Goal: Task Accomplishment & Management: Manage account settings

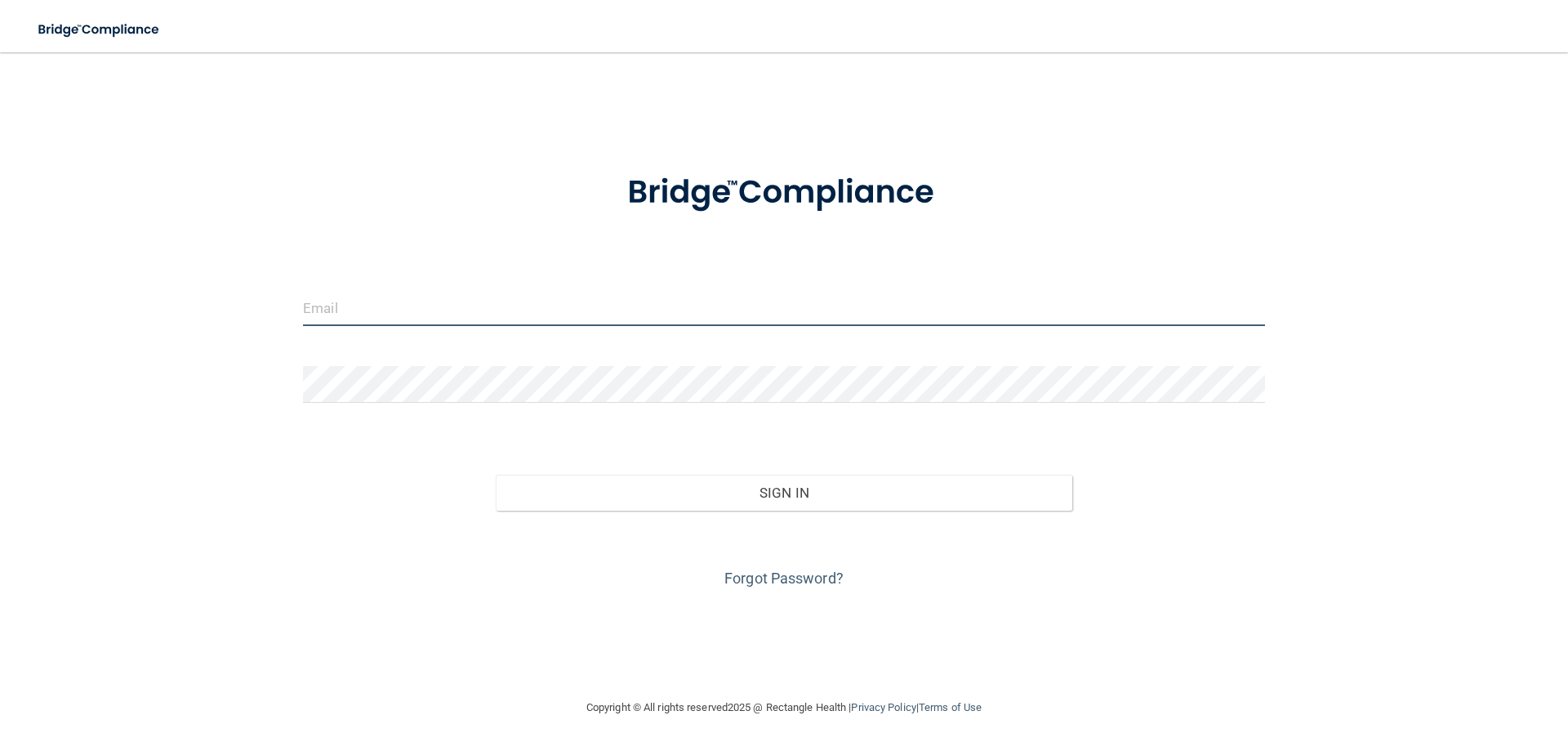
click at [418, 305] on input "email" at bounding box center [784, 307] width 962 height 37
type input "[PERSON_NAME][EMAIL_ADDRESS][PERSON_NAME][DOMAIN_NAME]"
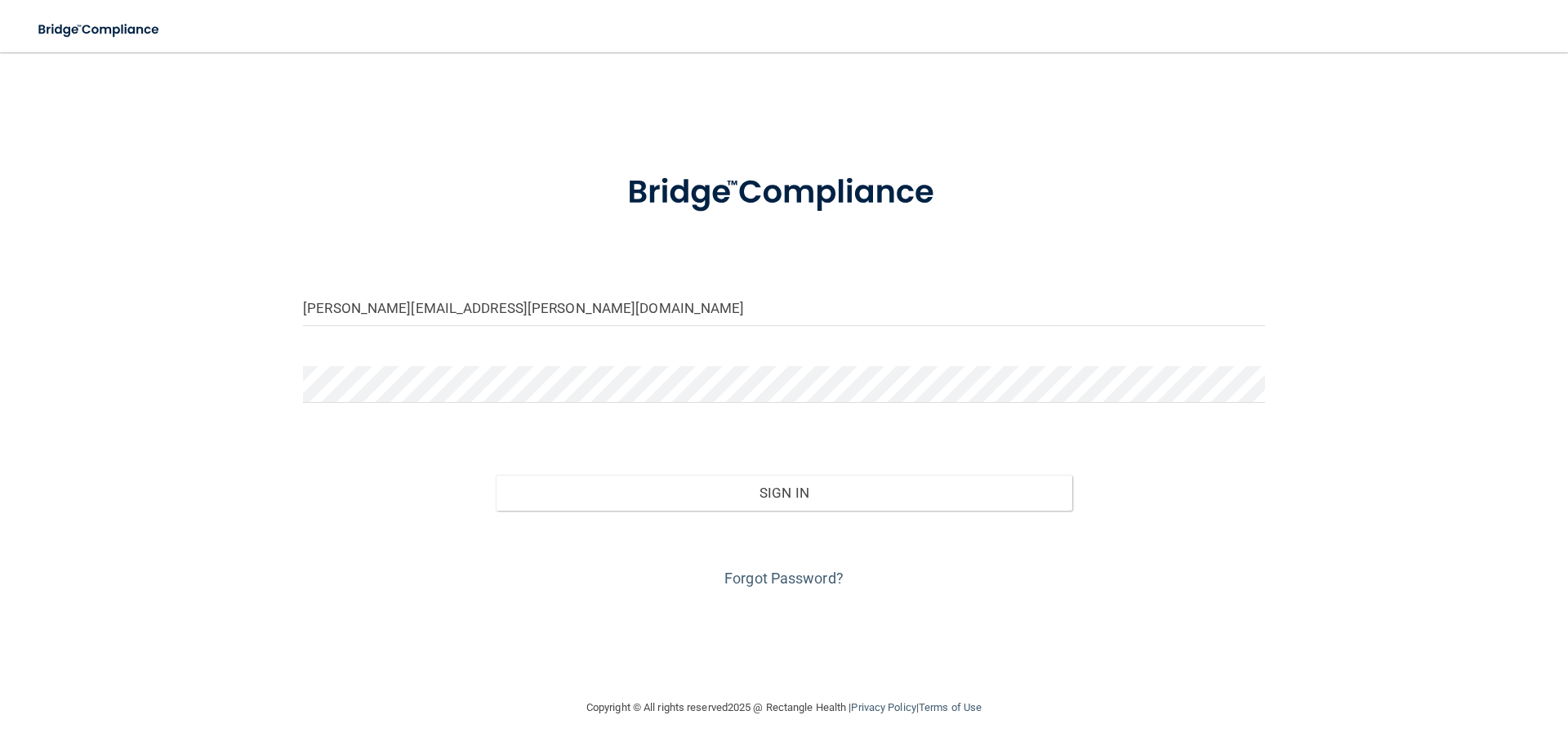
click at [581, 616] on div "[PERSON_NAME][EMAIL_ADDRESS][PERSON_NAME][DOMAIN_NAME] Invalid email/password. …" at bounding box center [784, 375] width 1502 height 613
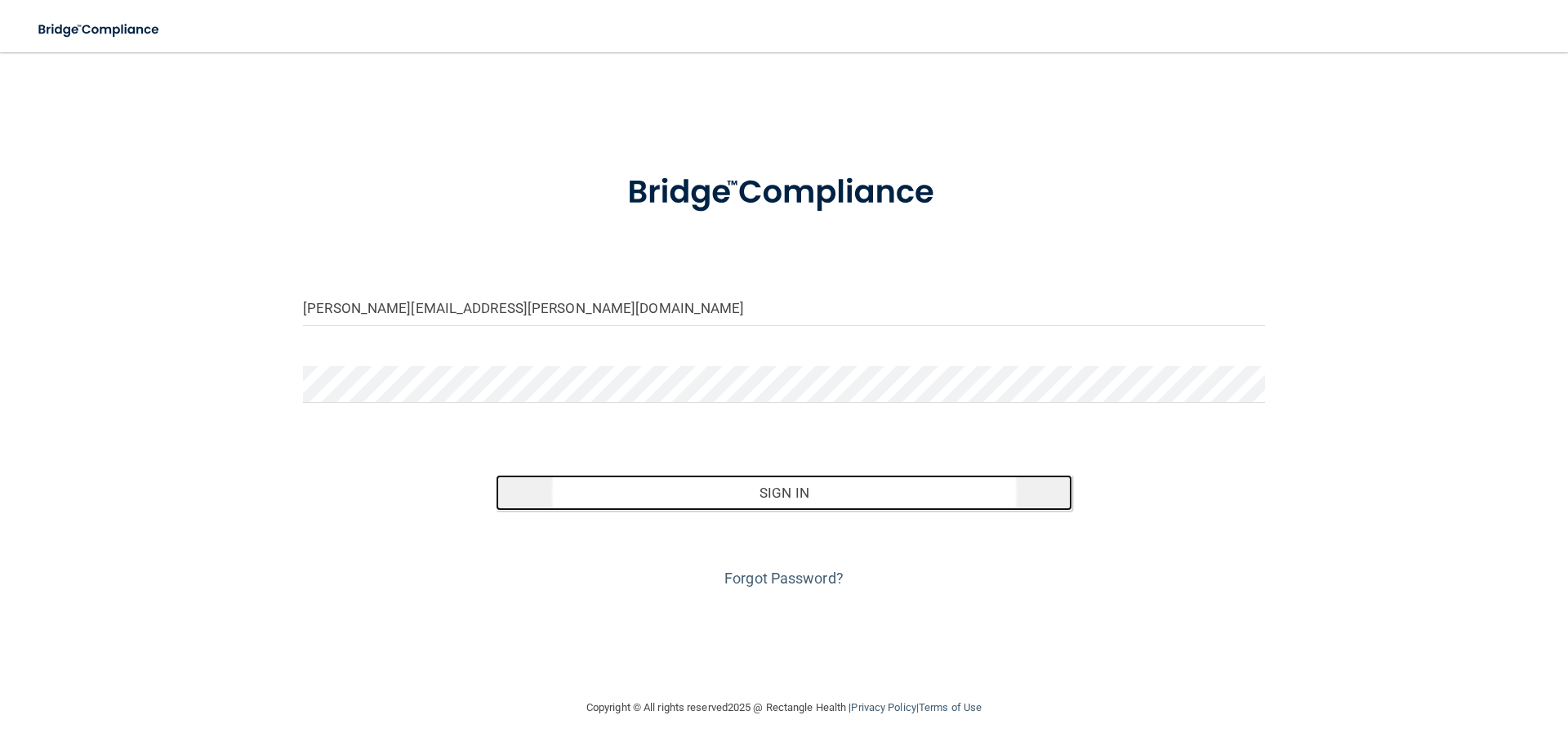
click at [658, 498] on button "Sign In" at bounding box center [784, 493] width 577 height 36
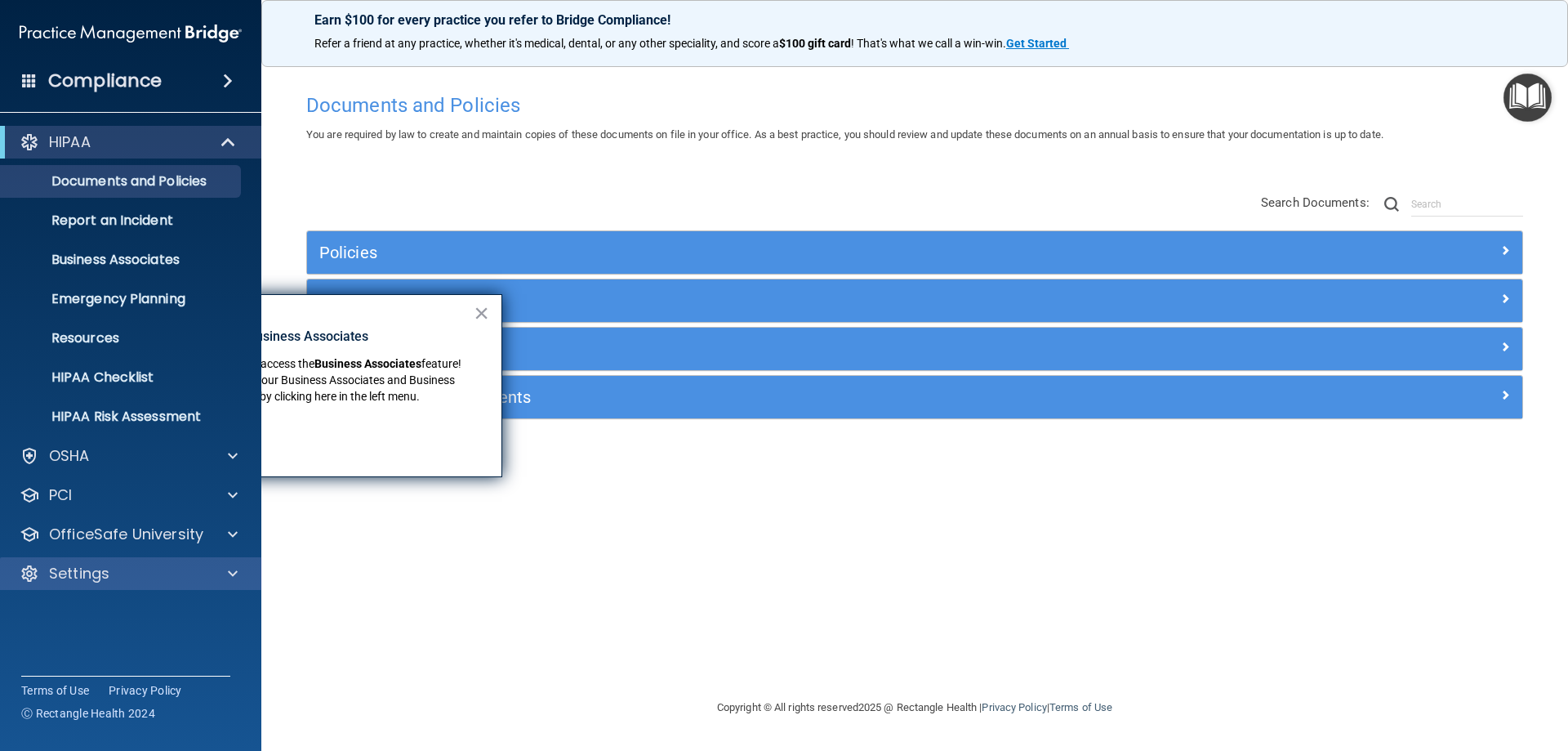
click at [116, 586] on div "Settings" at bounding box center [130, 573] width 262 height 33
click at [480, 313] on button "×" at bounding box center [481, 313] width 16 height 26
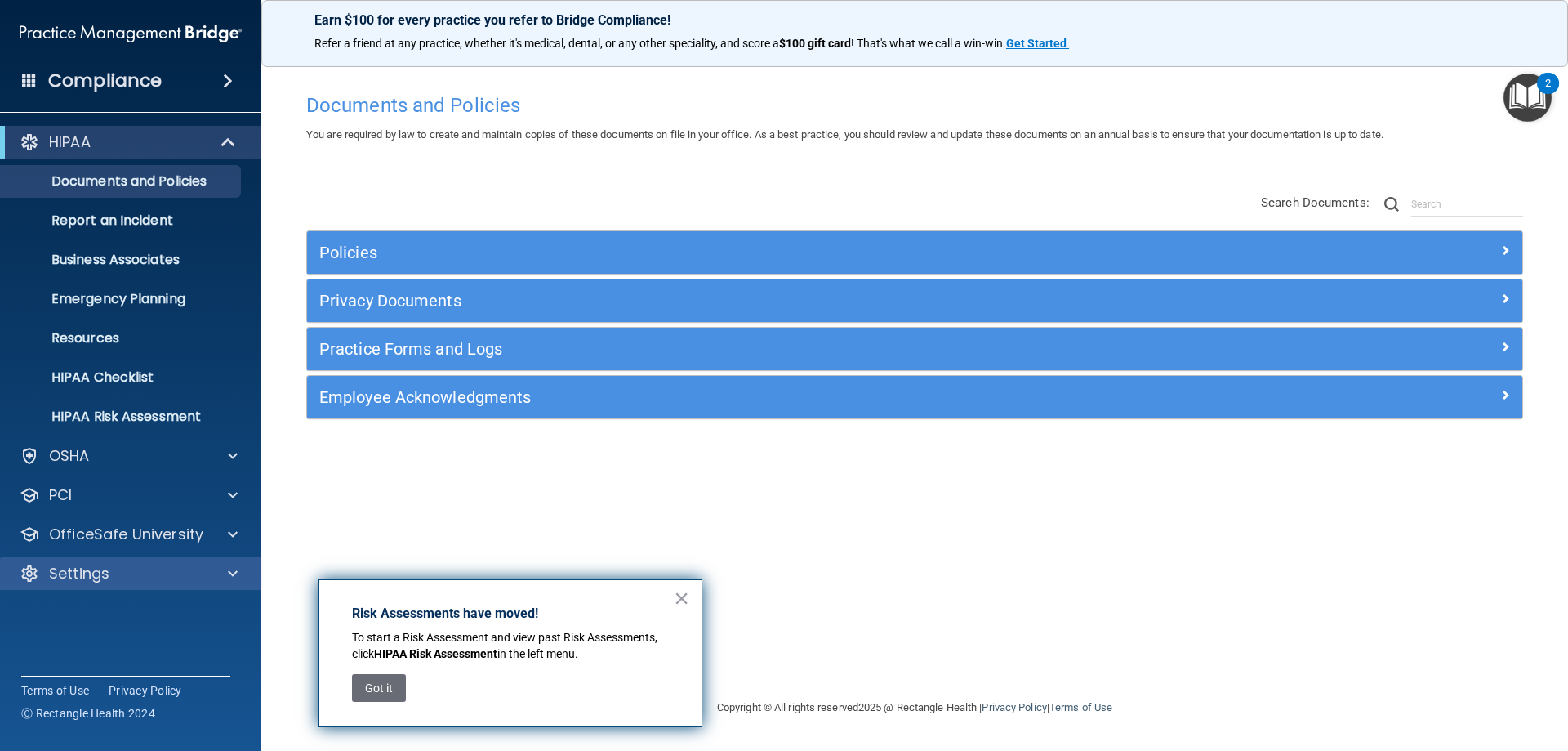
click at [121, 587] on div "Settings" at bounding box center [130, 573] width 262 height 33
click at [667, 597] on div "× Risk Assessments have moved! To start a Risk Assessment and view past Risk As…" at bounding box center [510, 652] width 384 height 147
click at [688, 596] on button "×" at bounding box center [681, 598] width 16 height 26
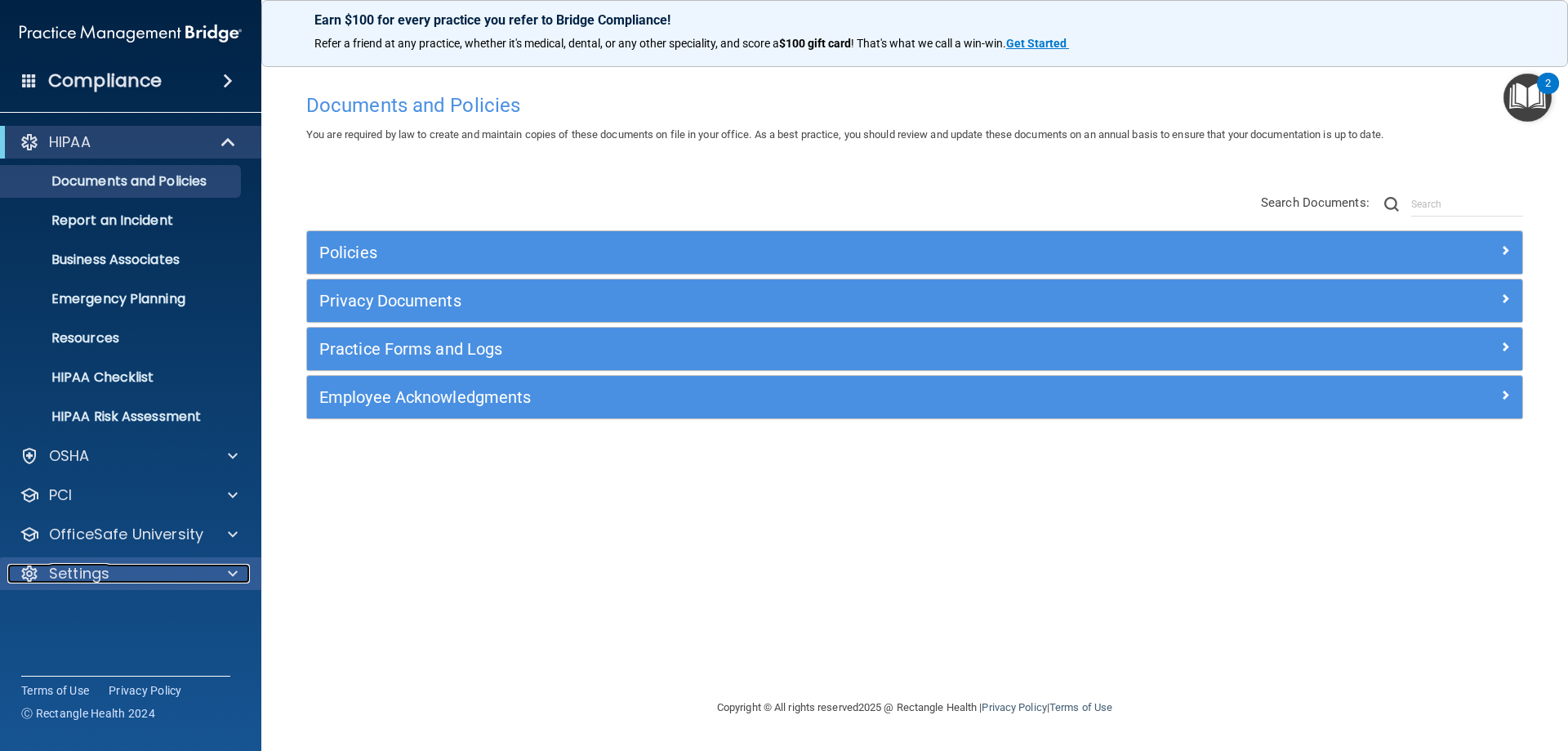
click at [103, 578] on p "Settings" at bounding box center [79, 573] width 60 height 20
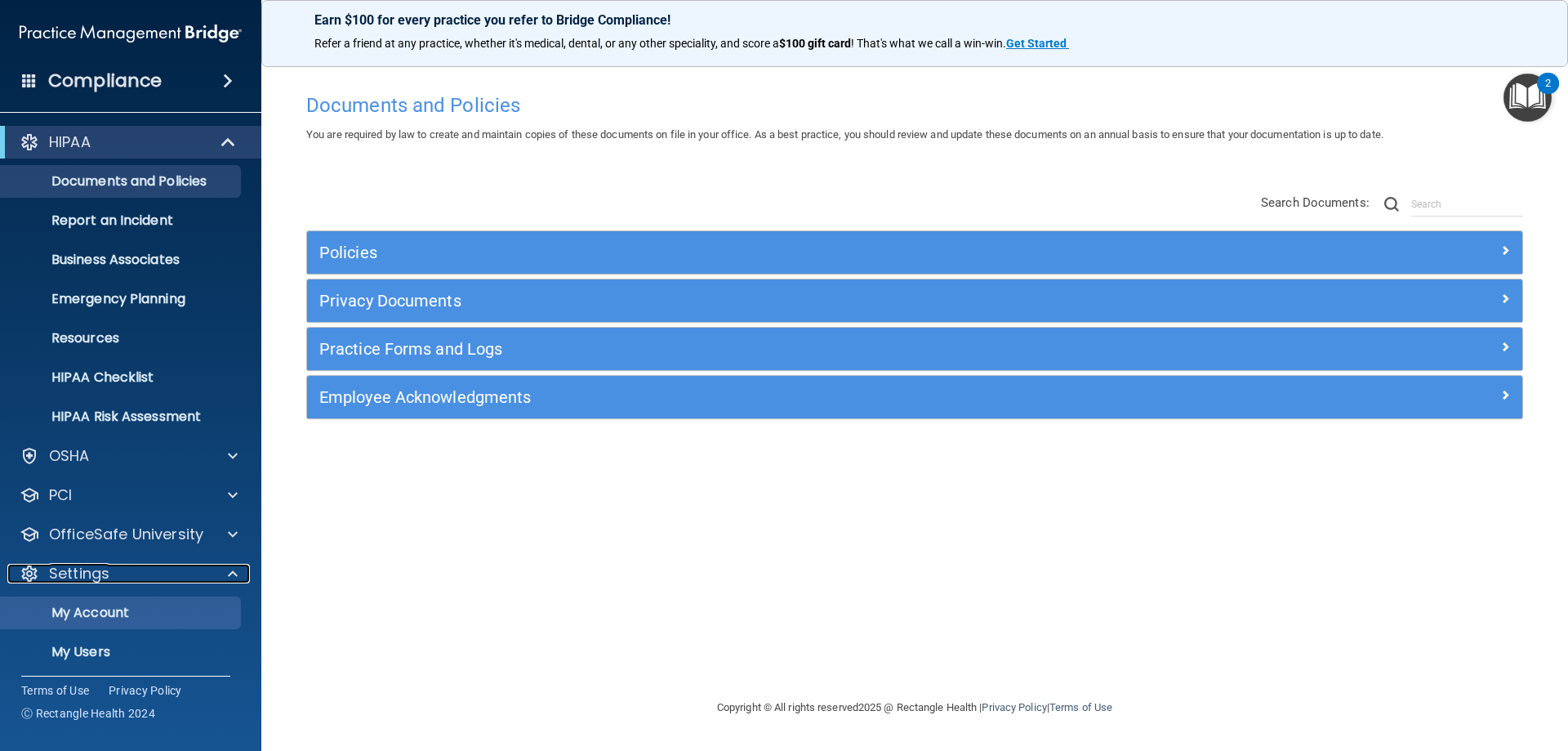
scroll to position [84, 0]
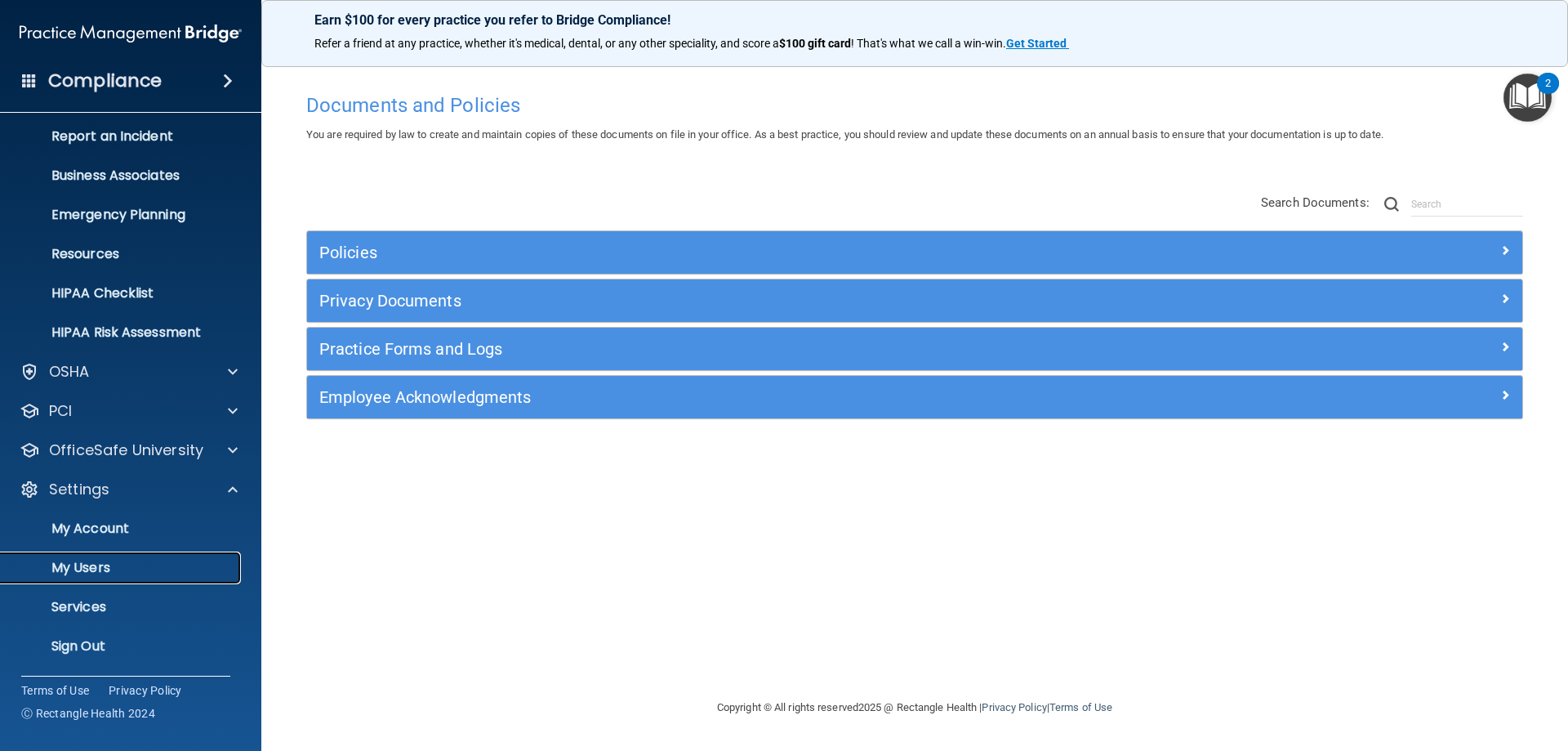
click at [114, 569] on p "My Users" at bounding box center [122, 567] width 223 height 16
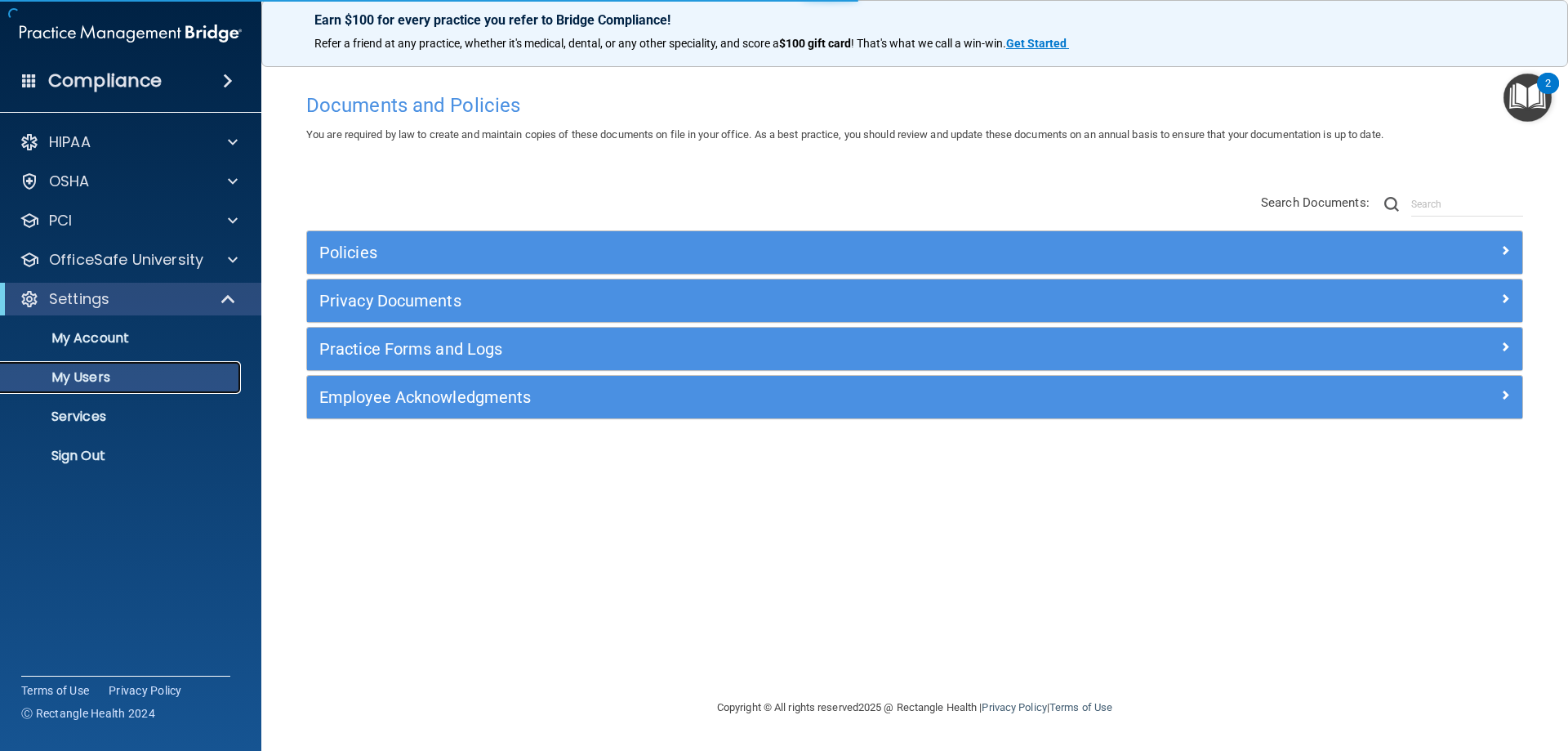
select select "20"
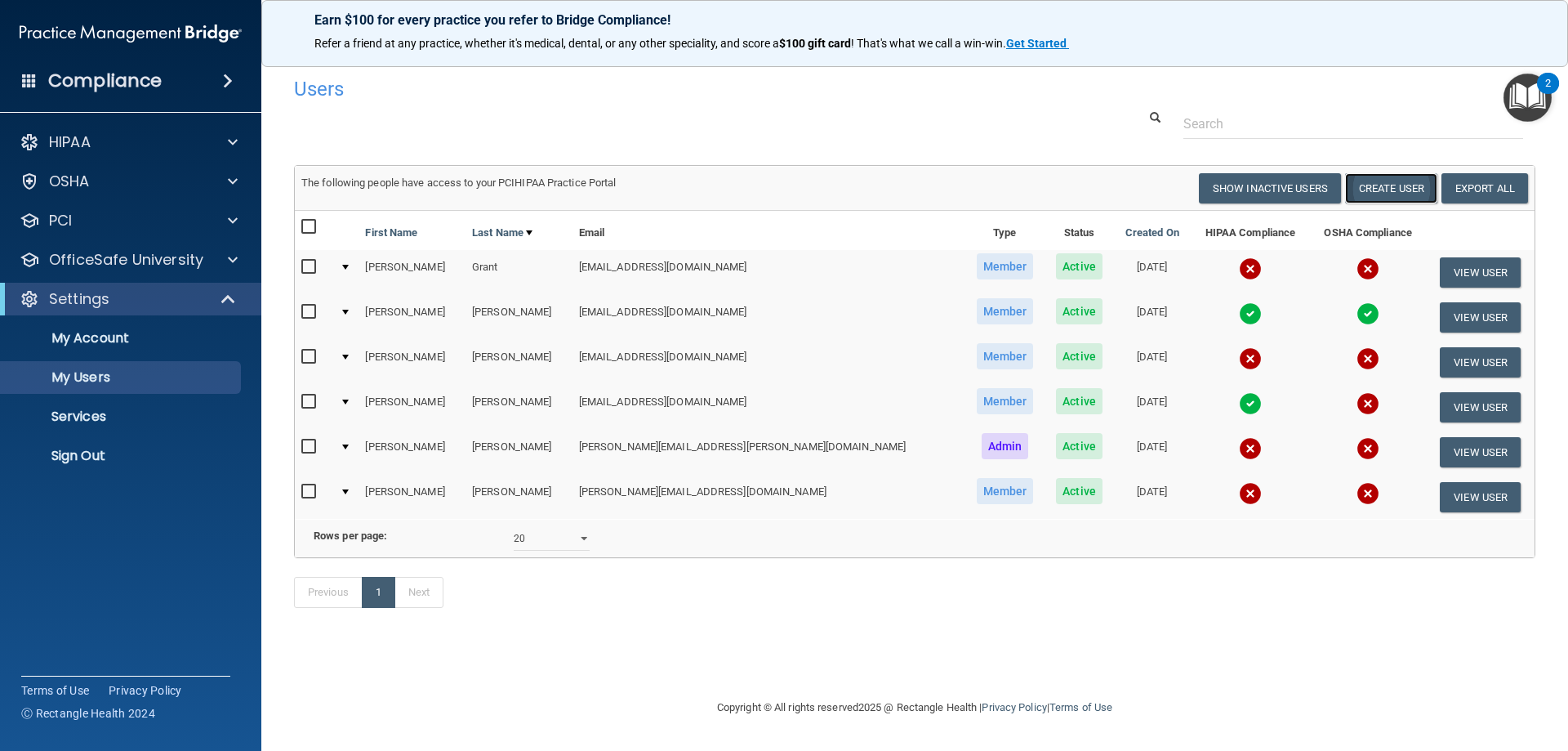
click at [1376, 186] on button "Create User" at bounding box center [1391, 188] width 92 height 30
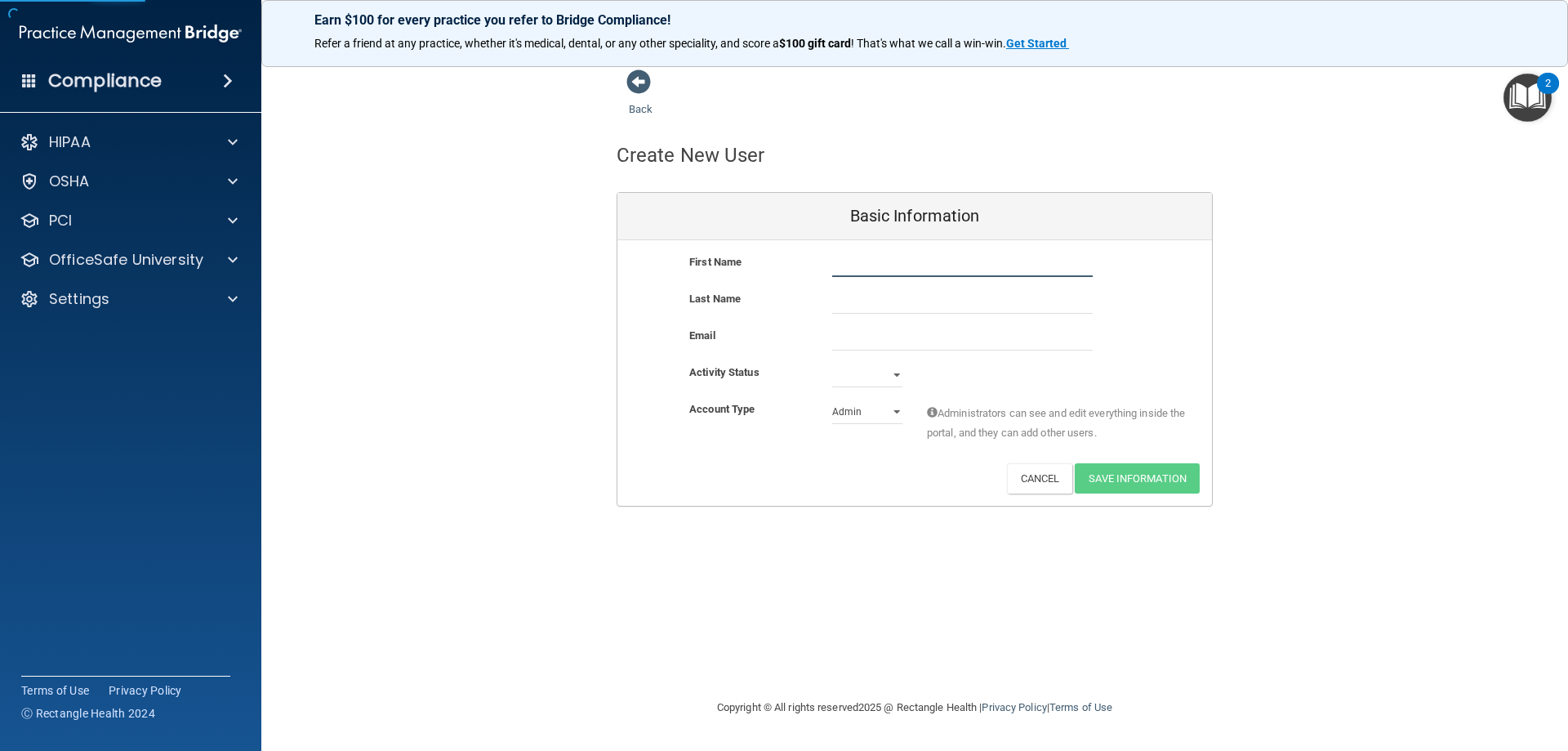
click at [864, 262] on input "text" at bounding box center [963, 265] width 261 height 24
type input "[PERSON_NAME]"
click at [930, 346] on input "email" at bounding box center [963, 338] width 261 height 24
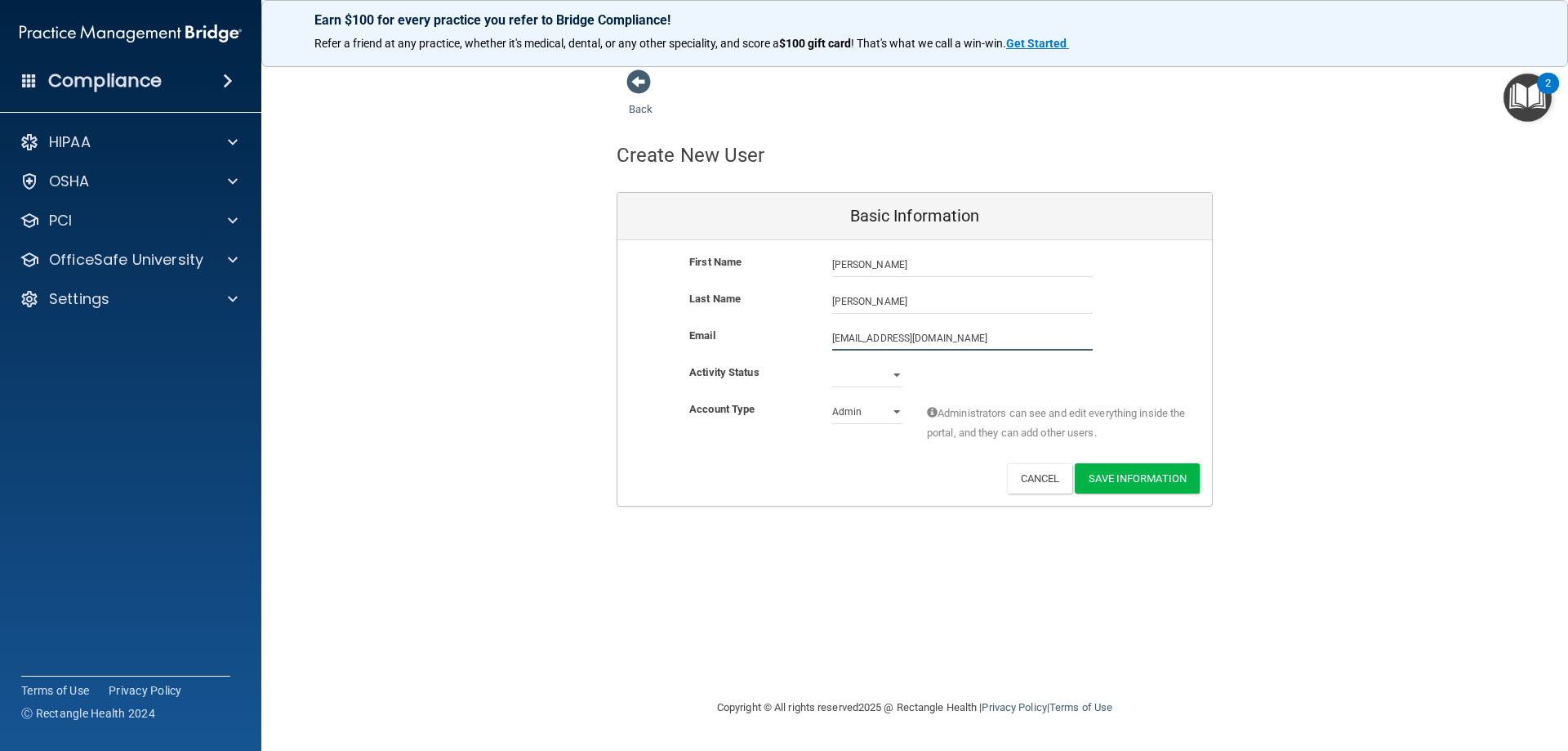
type input "[EMAIL_ADDRESS][DOMAIN_NAME]"
click at [854, 378] on select "Active Inactive" at bounding box center [867, 378] width 70 height 24
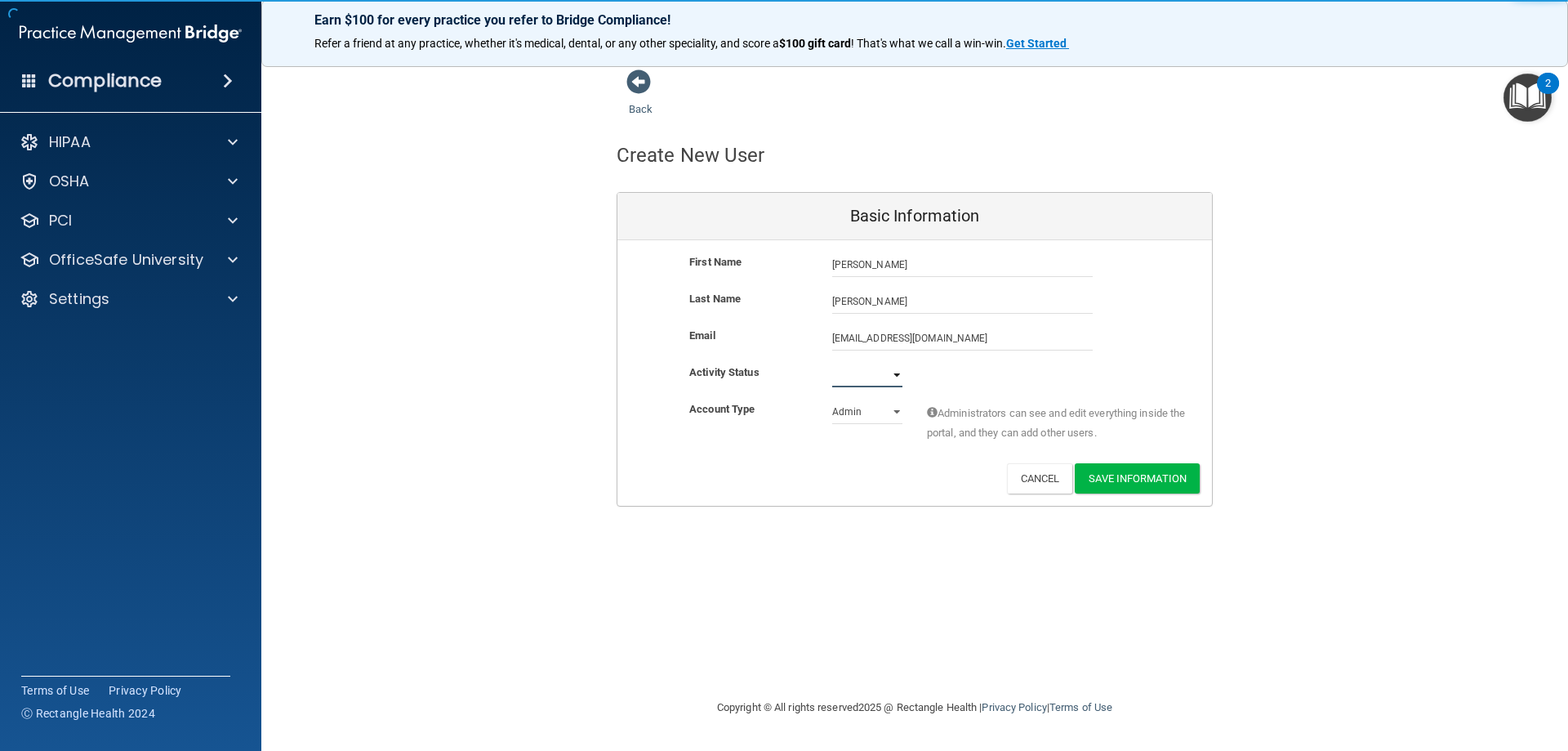
select select "active"
click at [832, 362] on select "Active Inactive" at bounding box center [867, 375] width 70 height 24
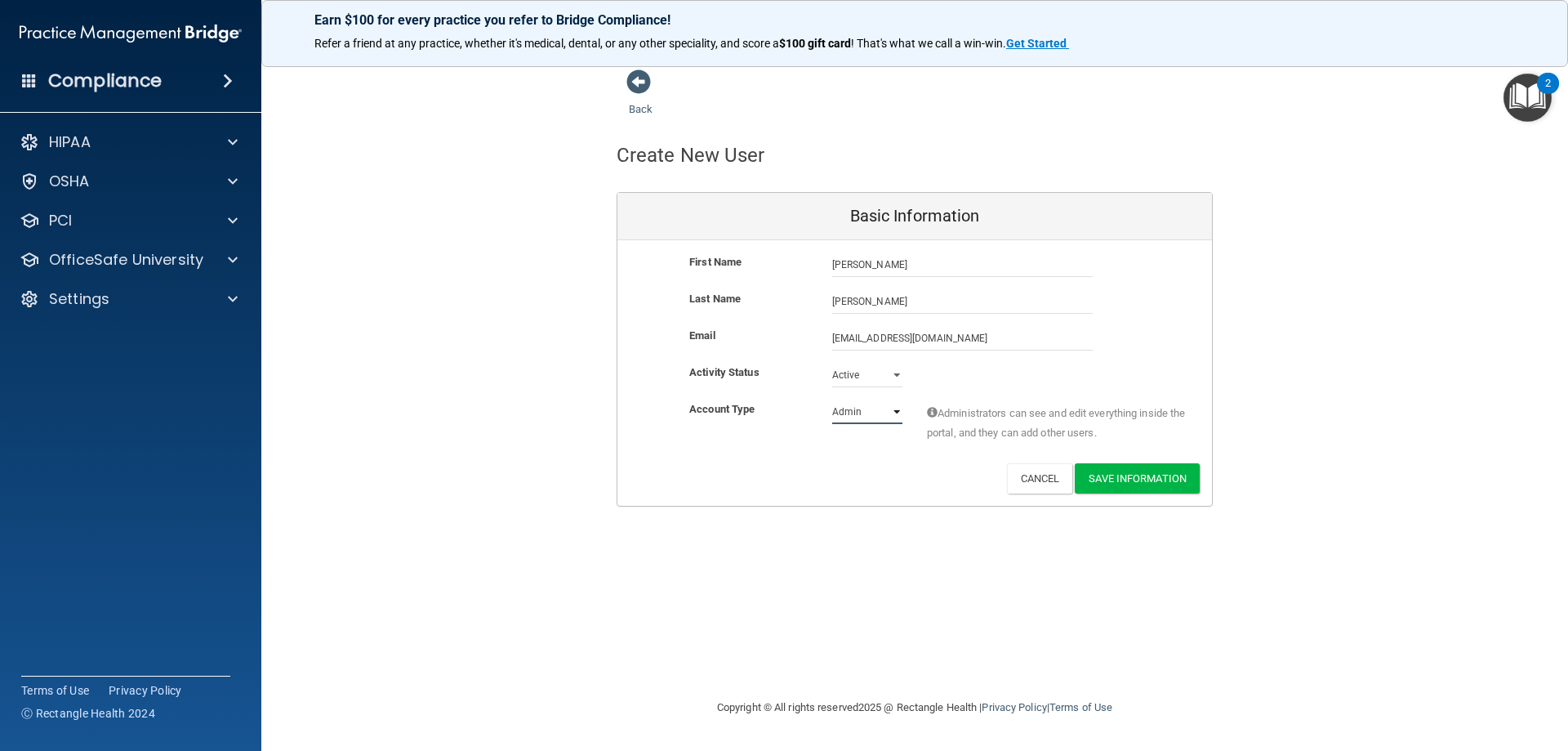
click at [857, 412] on select "Admin Member" at bounding box center [867, 411] width 70 height 24
click at [832, 399] on select "Admin Member" at bounding box center [867, 411] width 70 height 24
click at [862, 417] on select "Admin Member" at bounding box center [867, 411] width 70 height 24
click at [832, 399] on select "Admin Member" at bounding box center [867, 411] width 70 height 24
click at [866, 404] on select "Admin Member" at bounding box center [867, 411] width 70 height 24
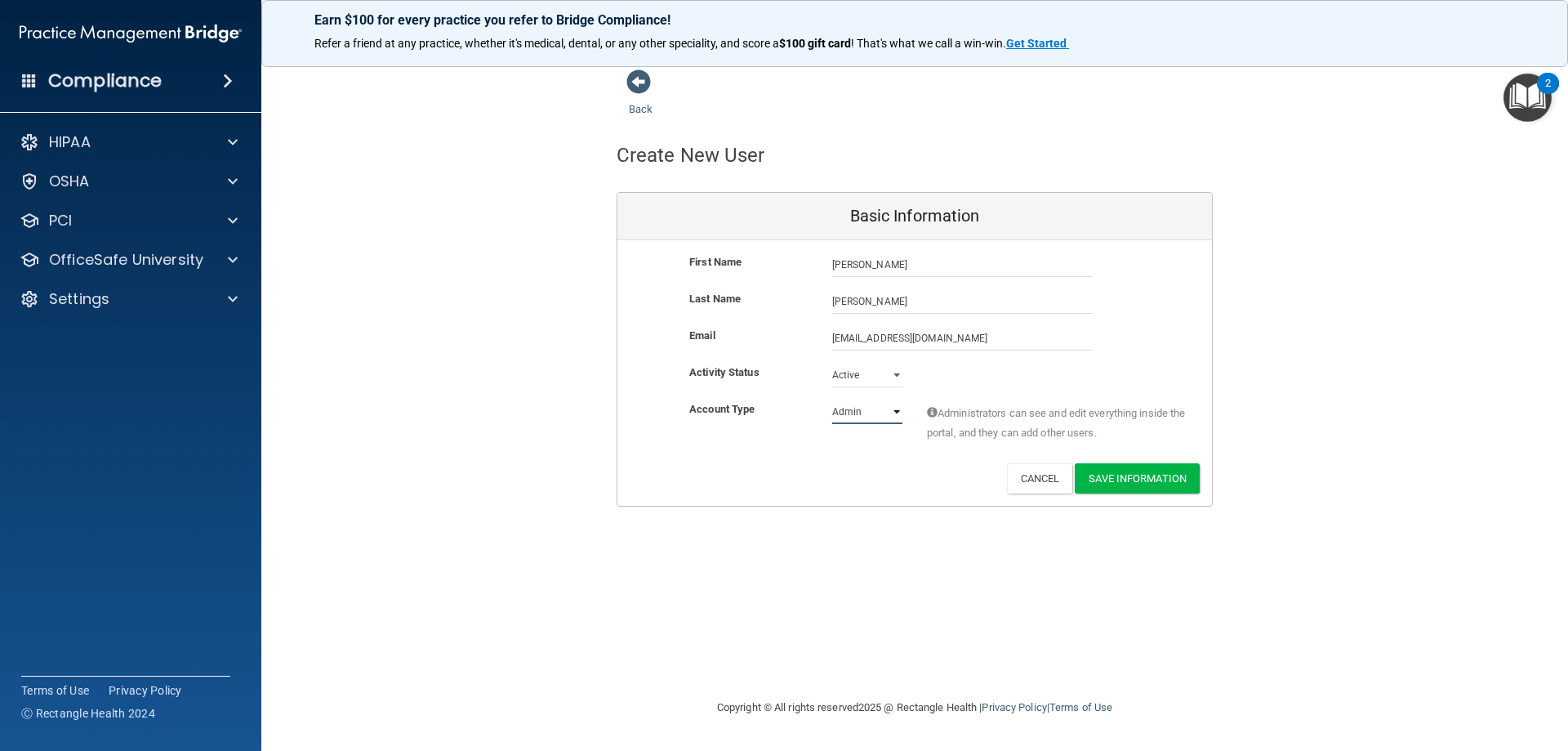
select select "practice_member"
click at [832, 399] on select "Admin Member" at bounding box center [867, 411] width 70 height 24
click at [1147, 482] on button "Save Information" at bounding box center [1136, 478] width 125 height 30
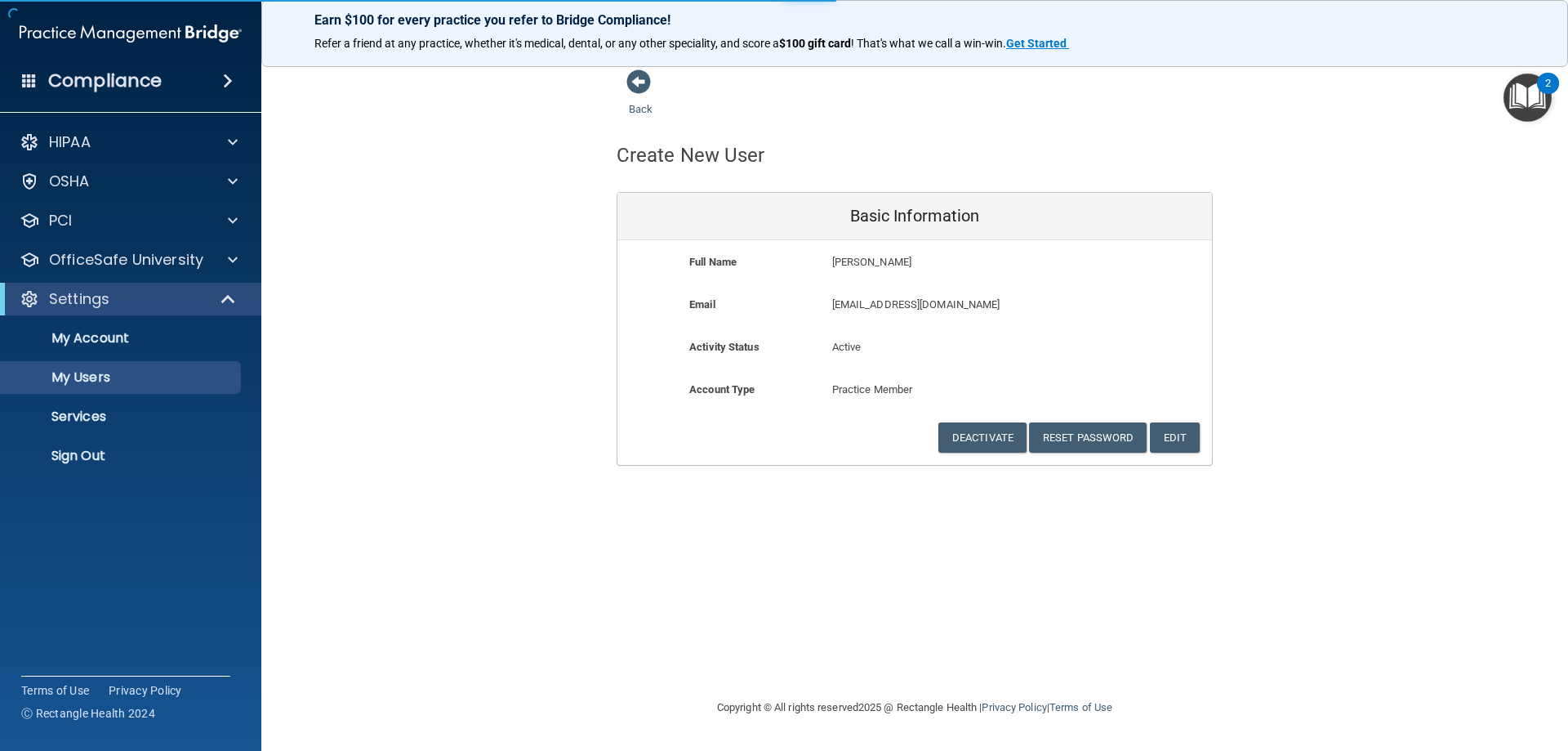
select select "20"
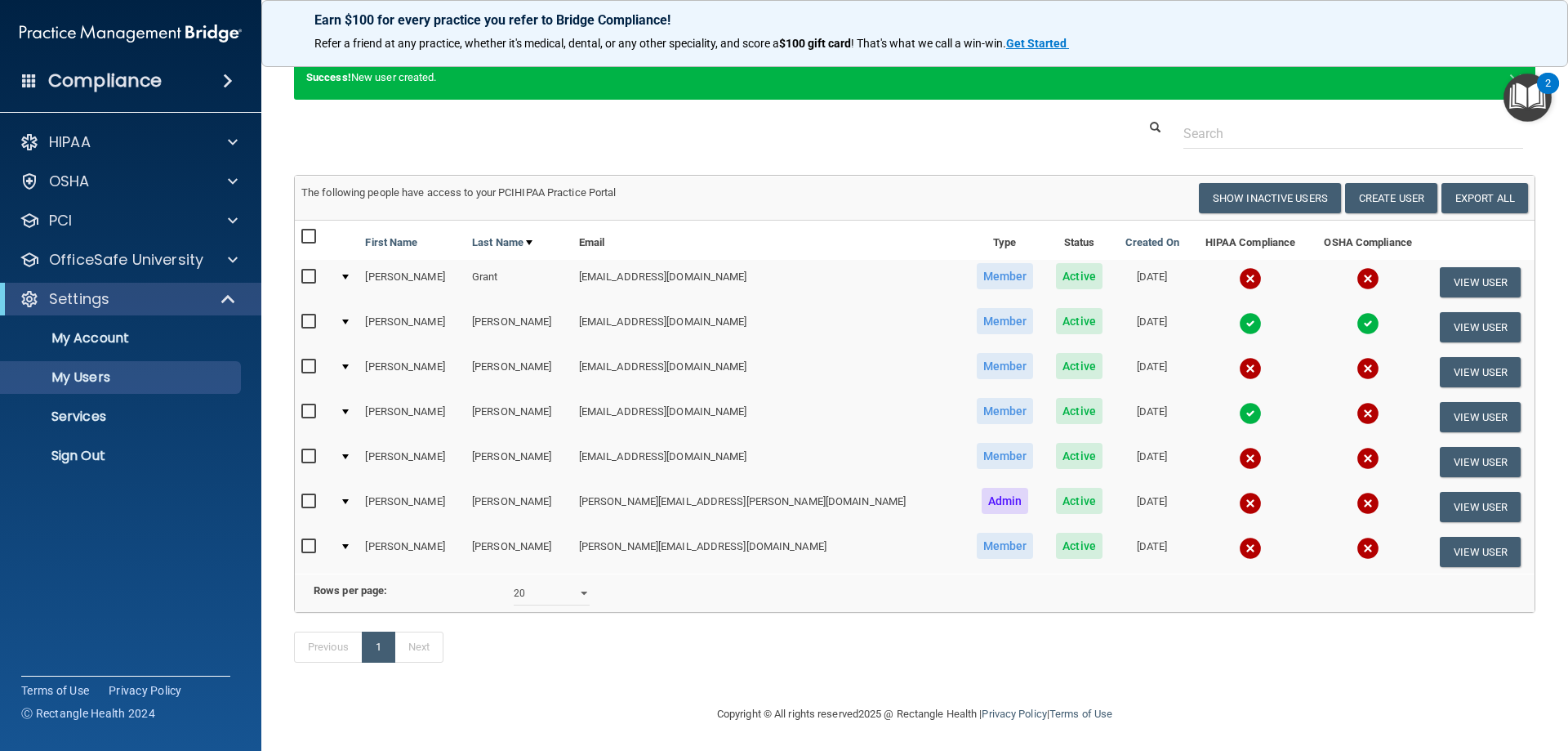
scroll to position [80, 0]
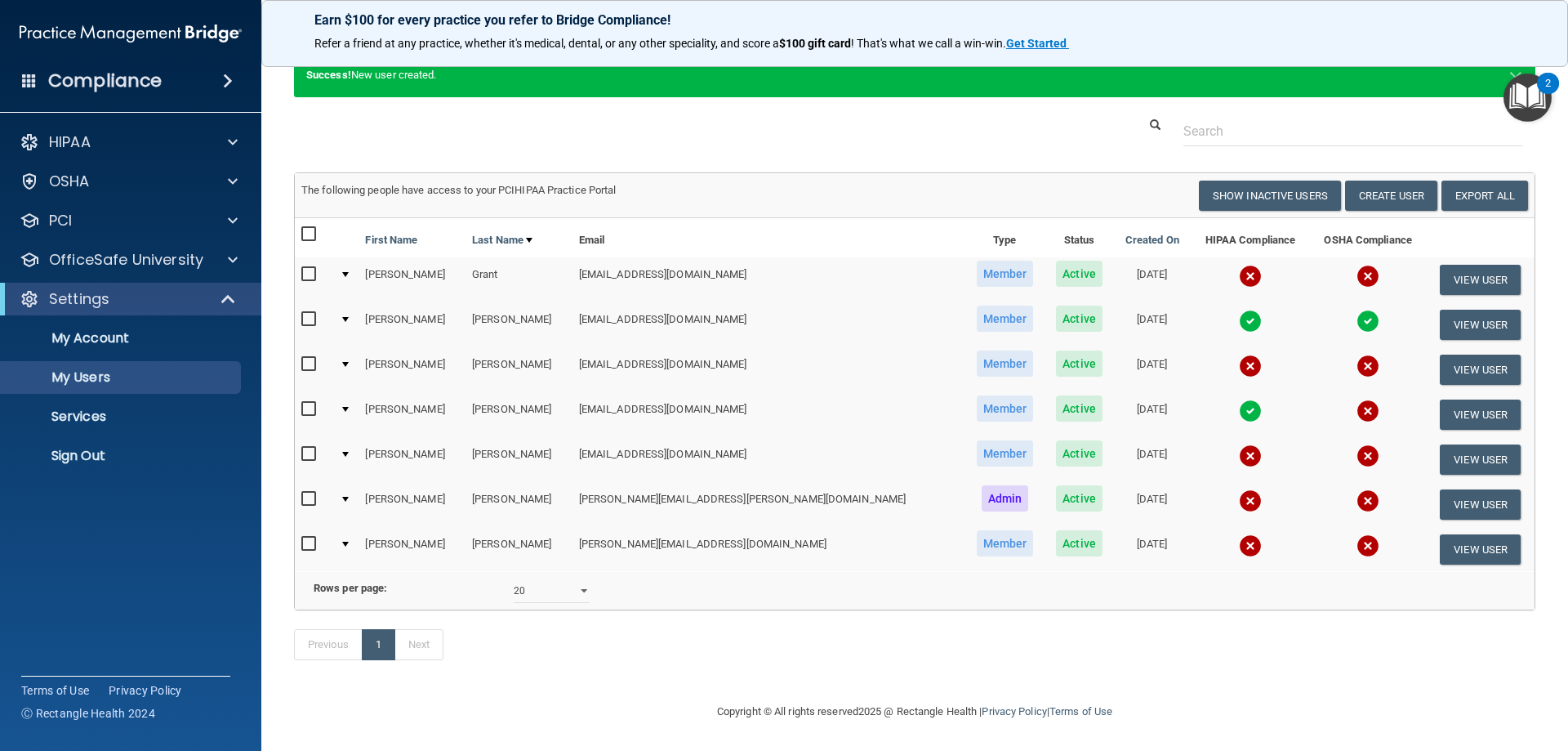
click at [313, 268] on input "checkbox" at bounding box center [311, 274] width 19 height 13
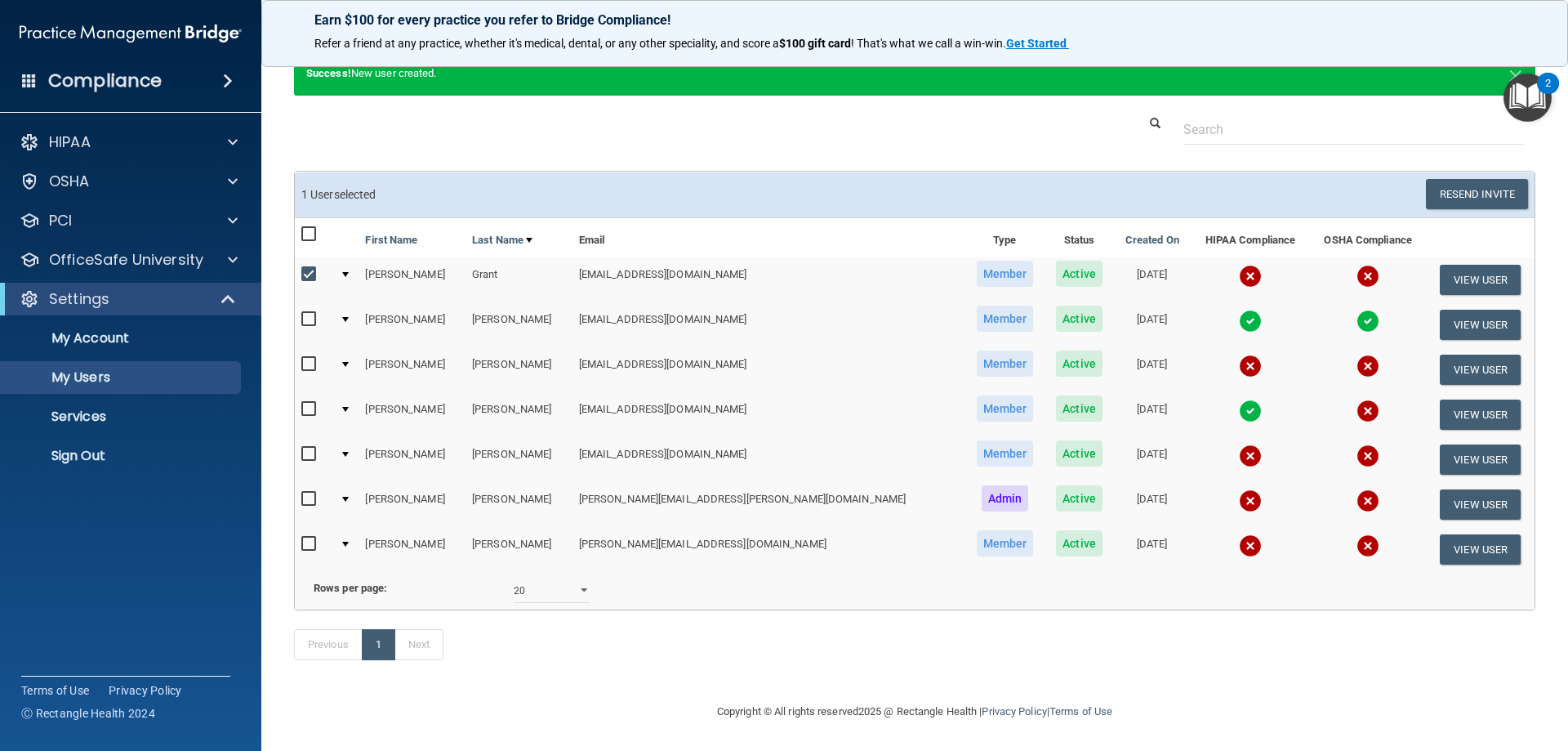
click at [313, 268] on input "checkbox" at bounding box center [311, 274] width 19 height 13
checkbox input "false"
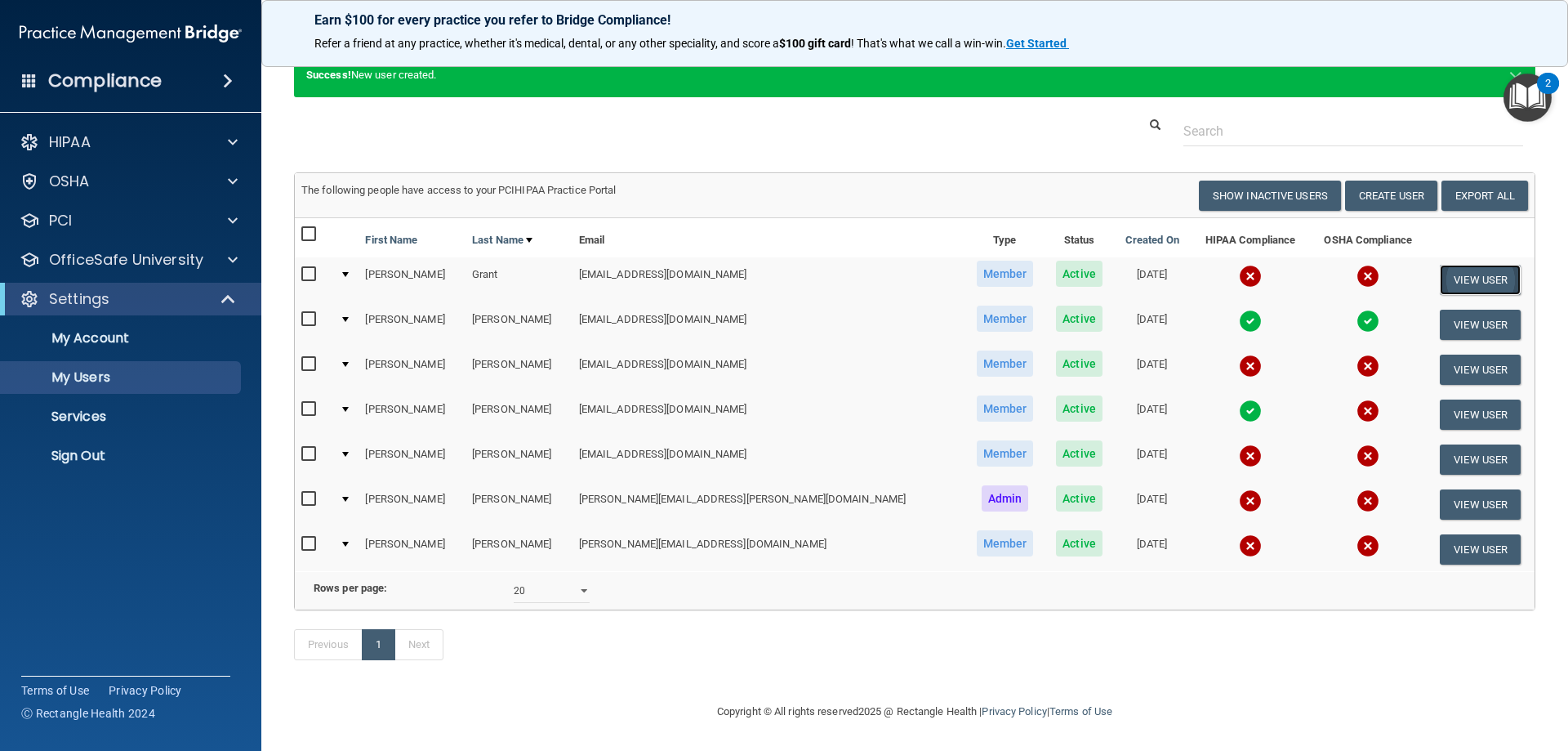
click at [1456, 265] on button "View User" at bounding box center [1480, 280] width 81 height 30
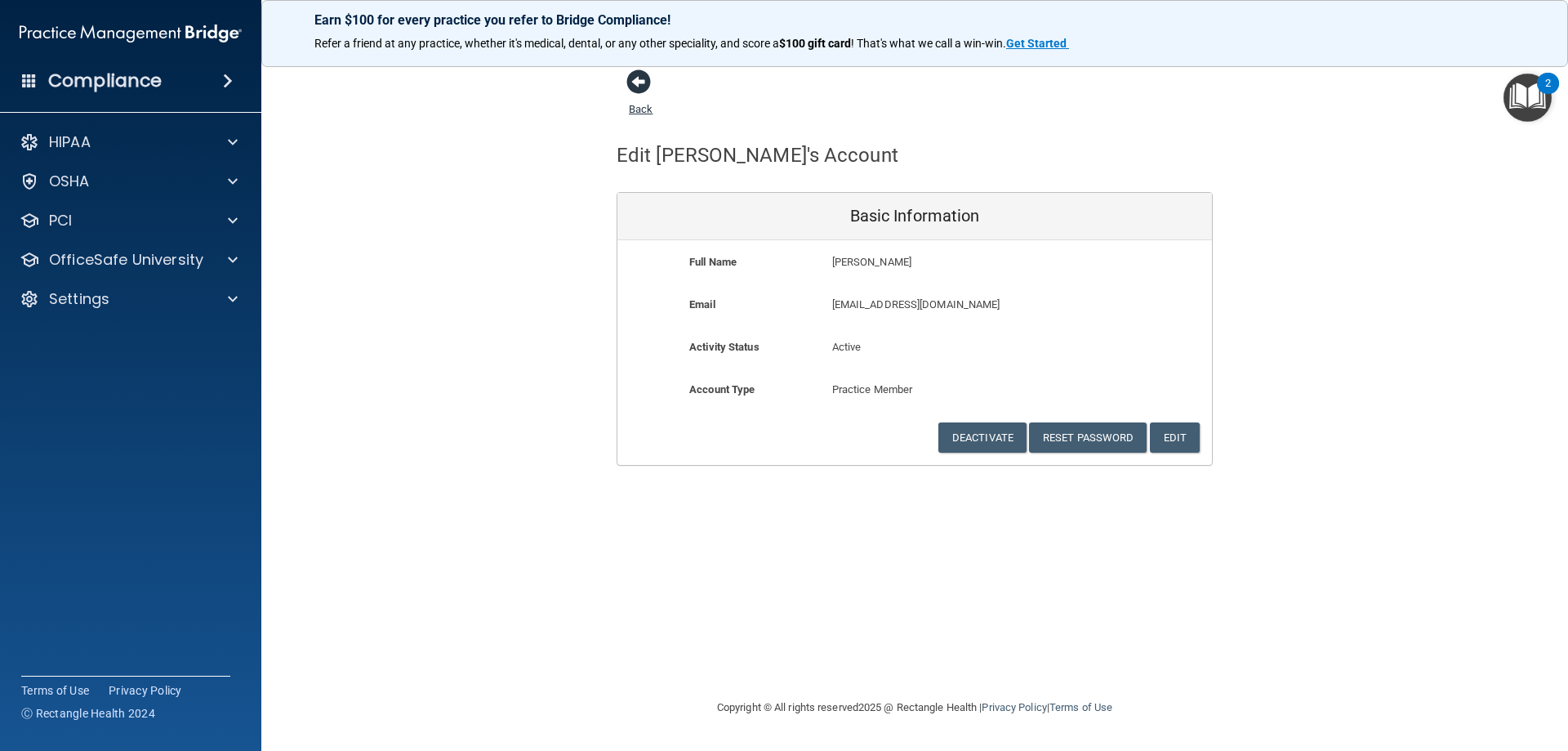
click at [627, 81] on span at bounding box center [638, 82] width 24 height 24
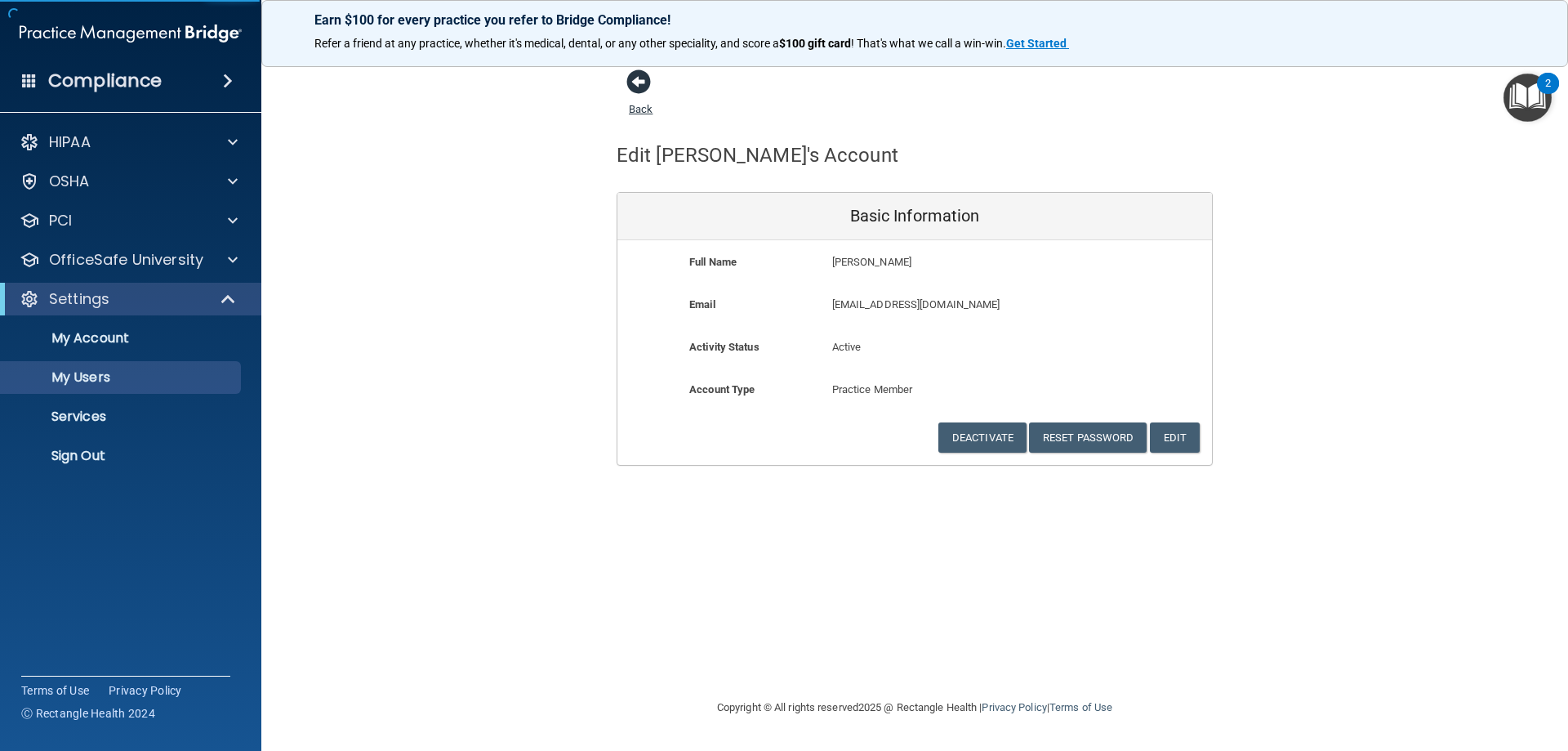
select select "20"
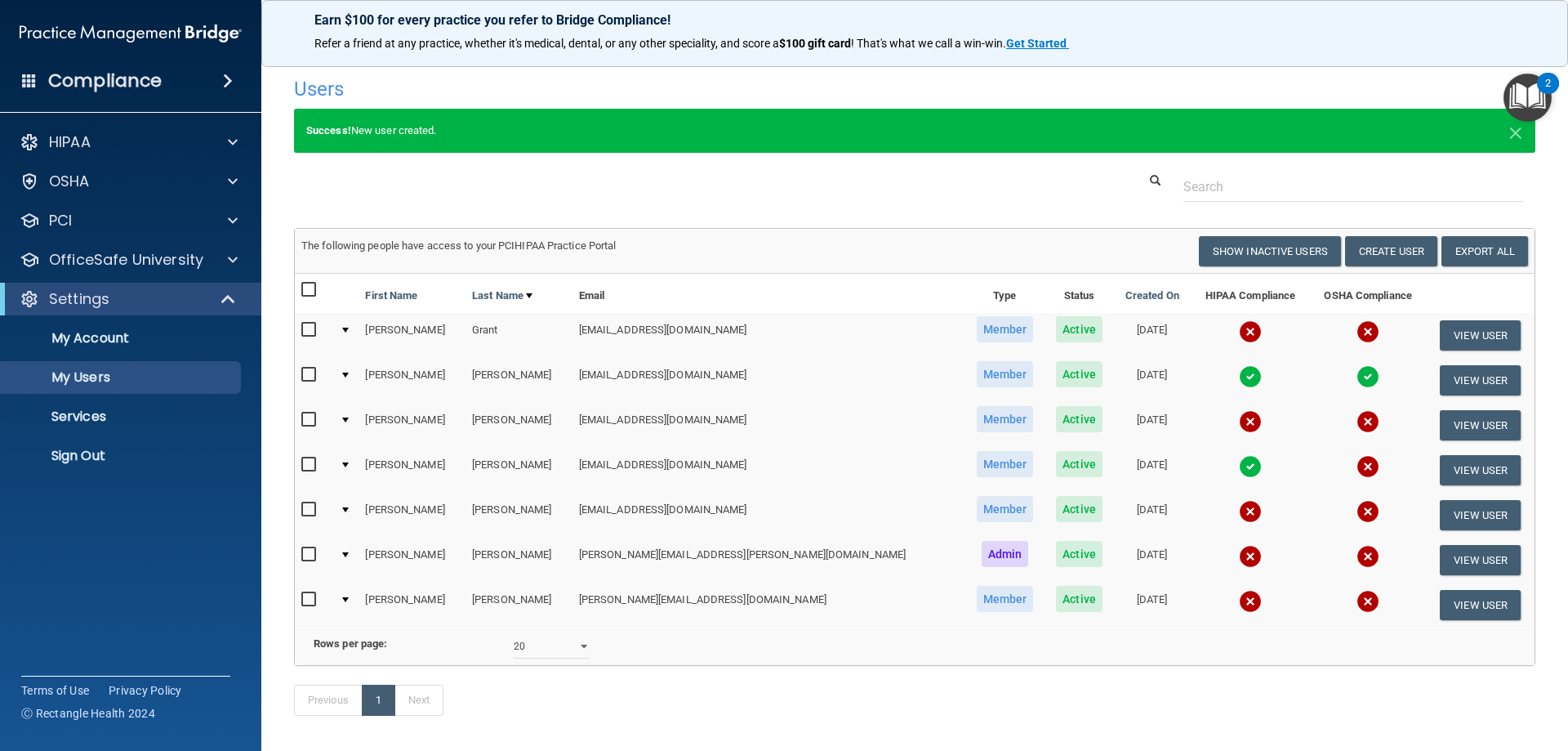
scroll to position [80, 0]
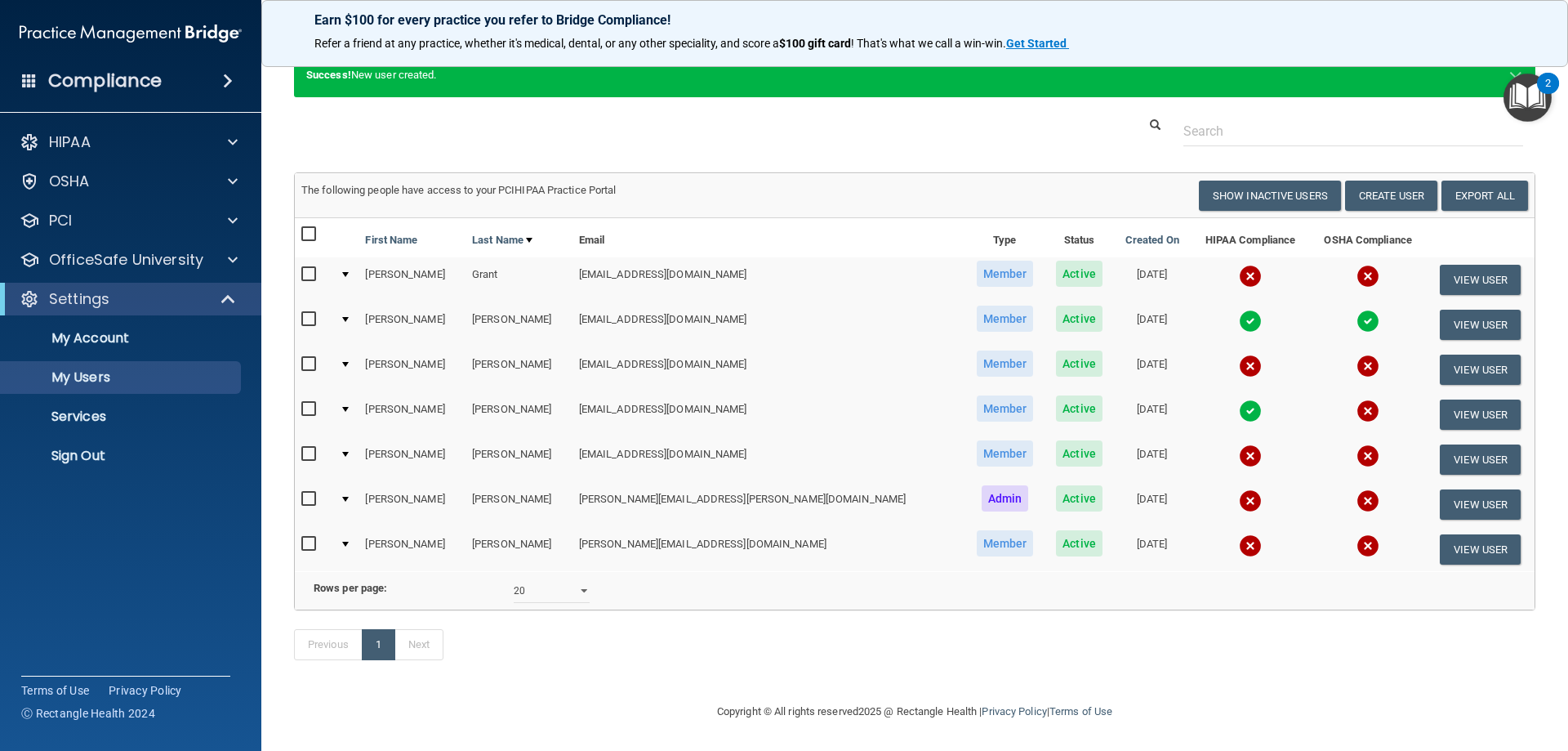
click at [305, 448] on input "checkbox" at bounding box center [311, 454] width 19 height 13
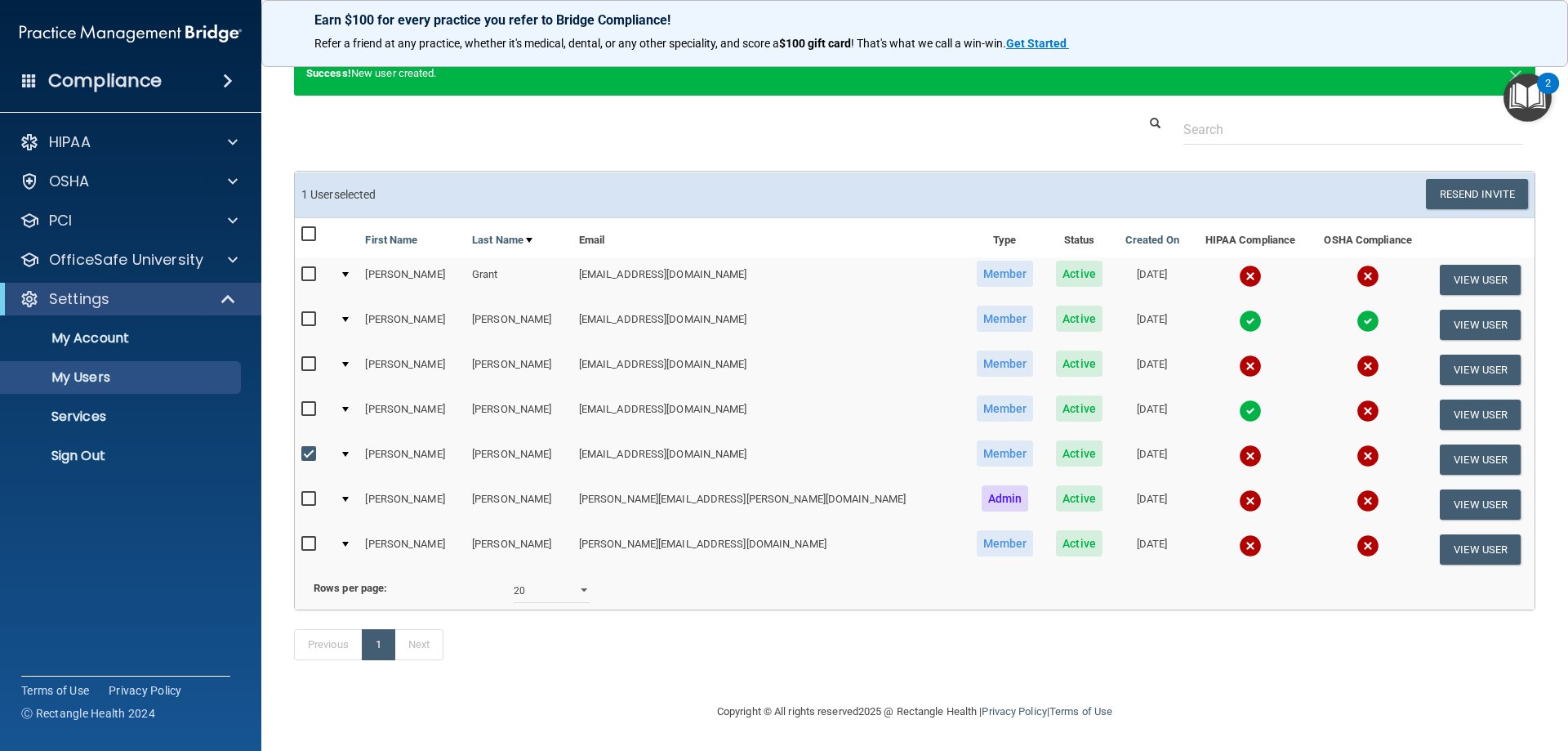
click at [305, 448] on input "checkbox" at bounding box center [311, 454] width 19 height 13
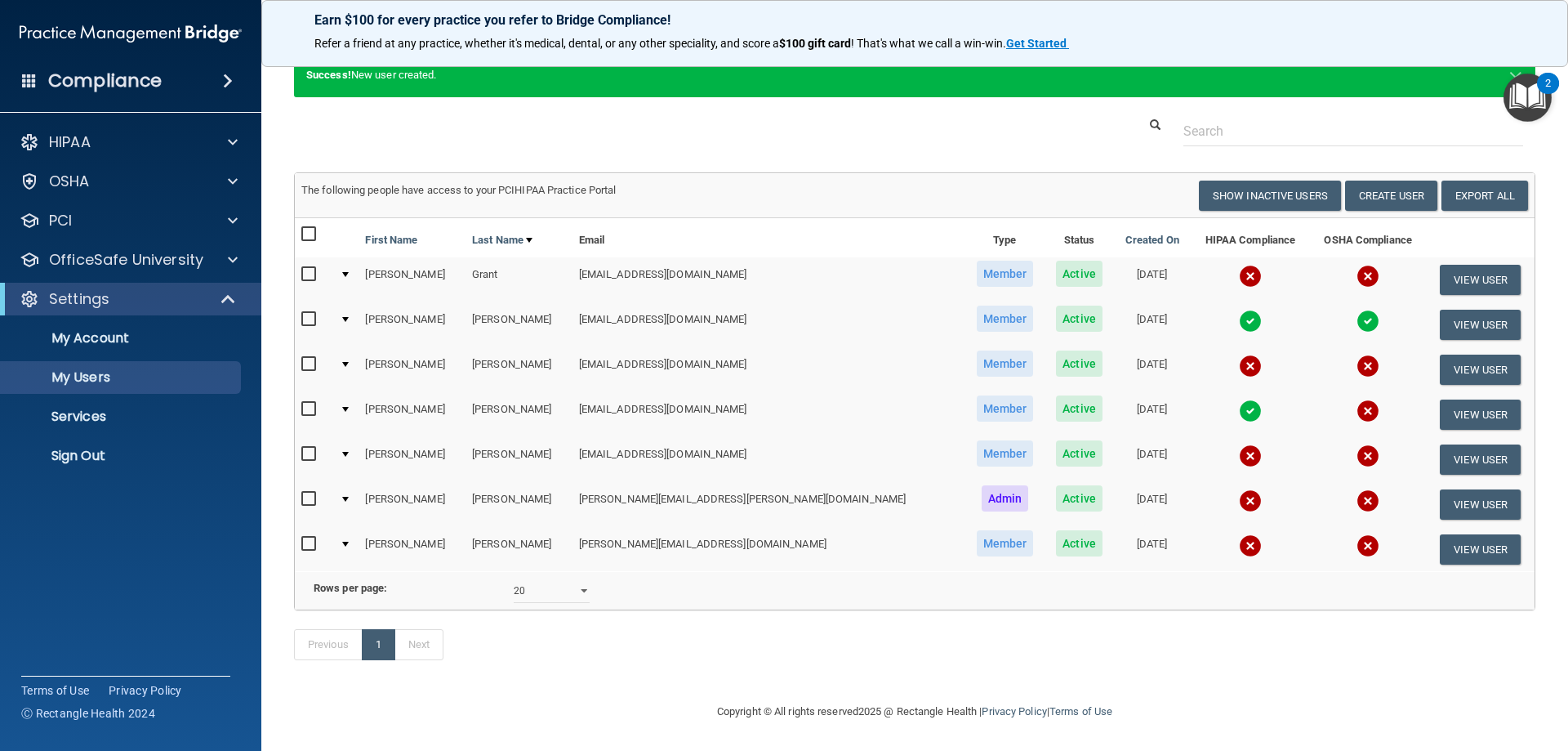
click at [305, 448] on input "checkbox" at bounding box center [311, 454] width 19 height 13
checkbox input "true"
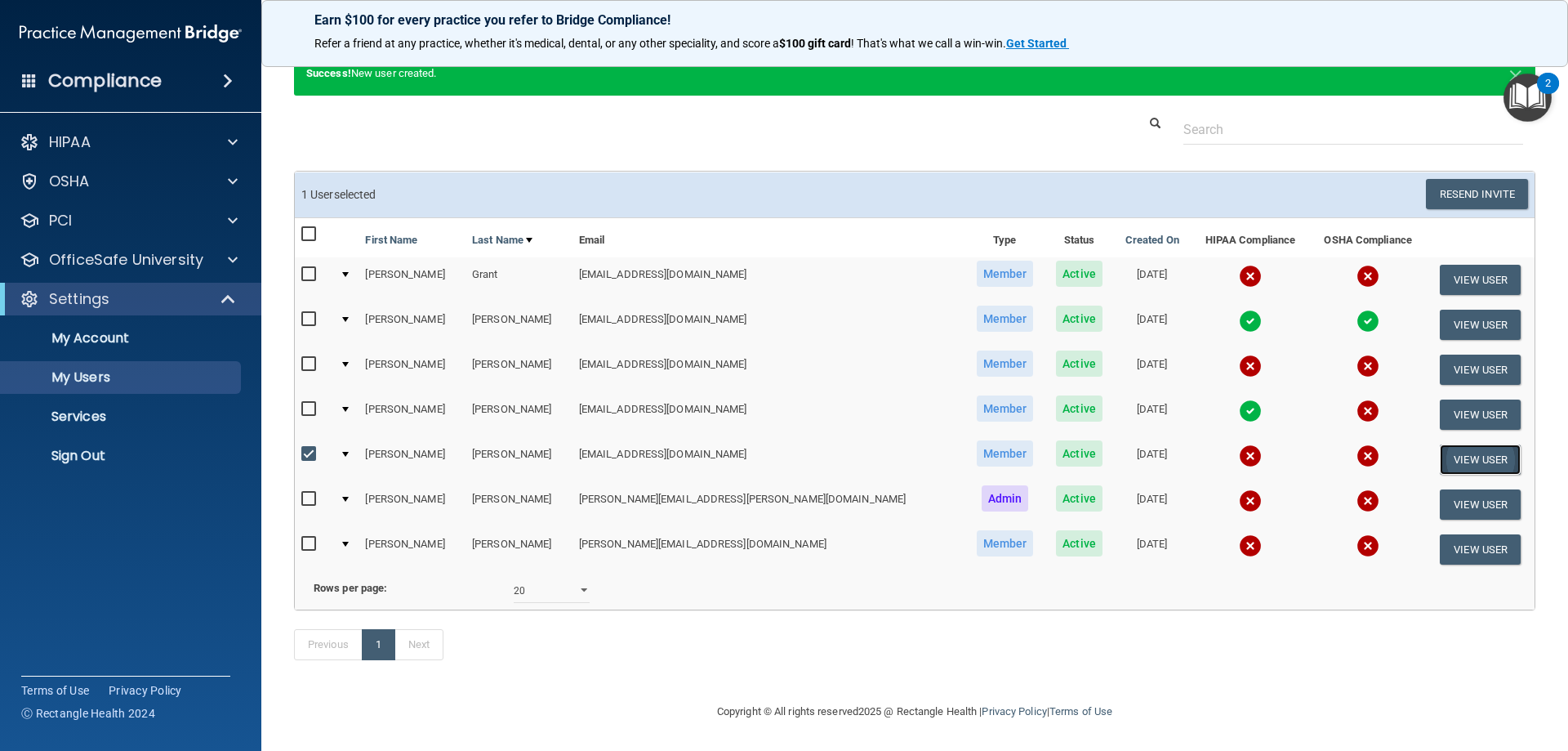
drag, startPoint x: 1434, startPoint y: 436, endPoint x: 1419, endPoint y: 435, distance: 15.0
click at [1439, 444] on button "View User" at bounding box center [1480, 459] width 81 height 30
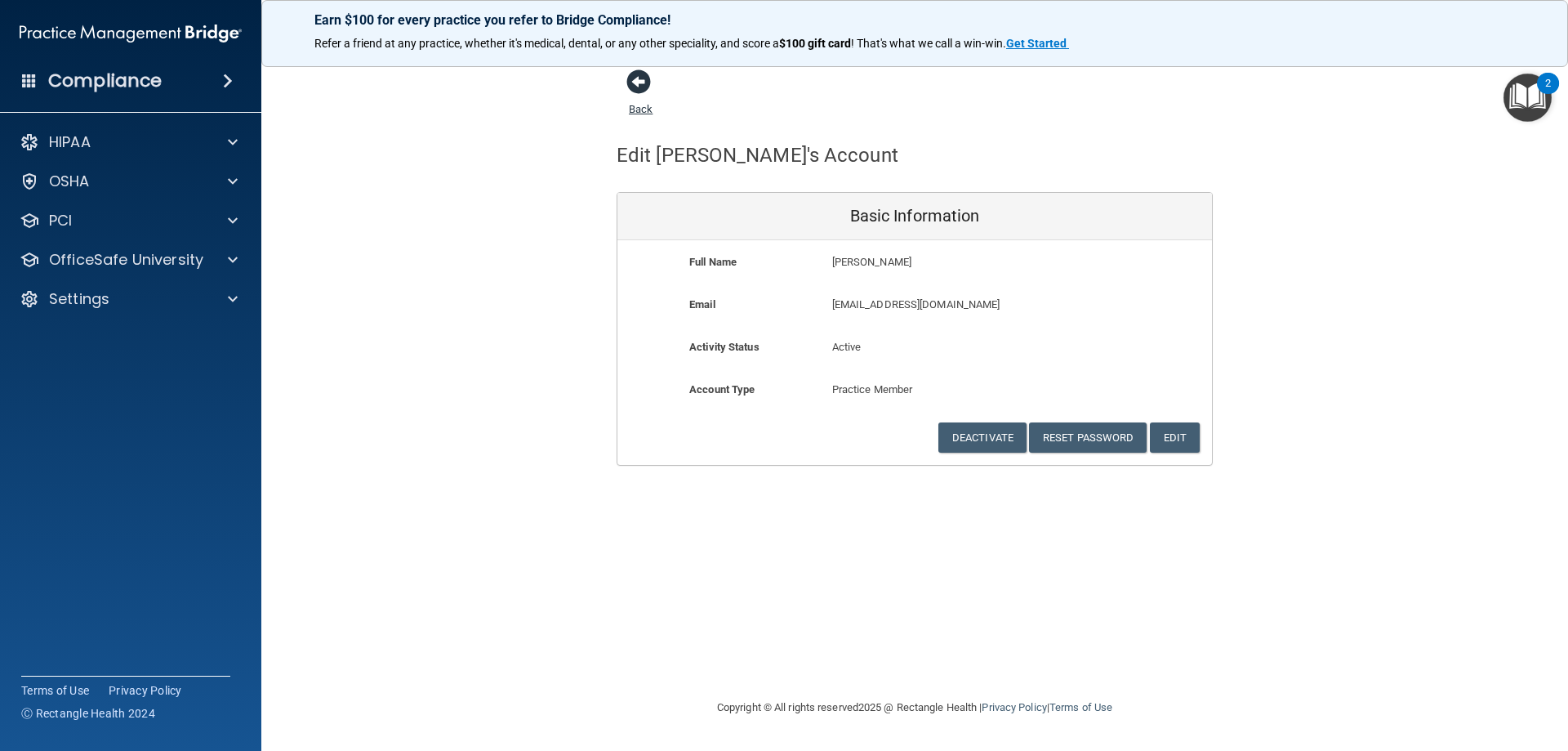
click at [642, 81] on span at bounding box center [638, 82] width 24 height 24
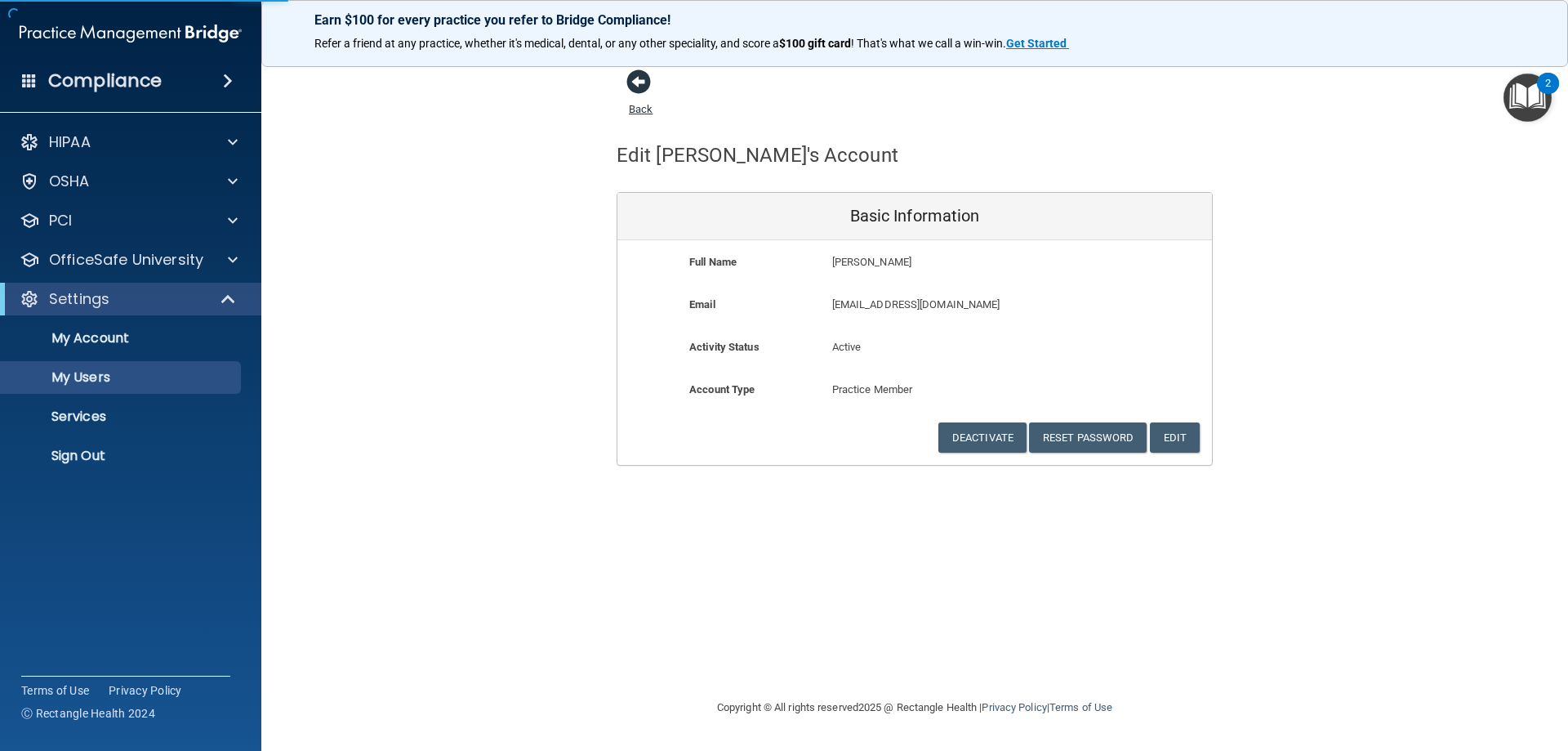
select select "20"
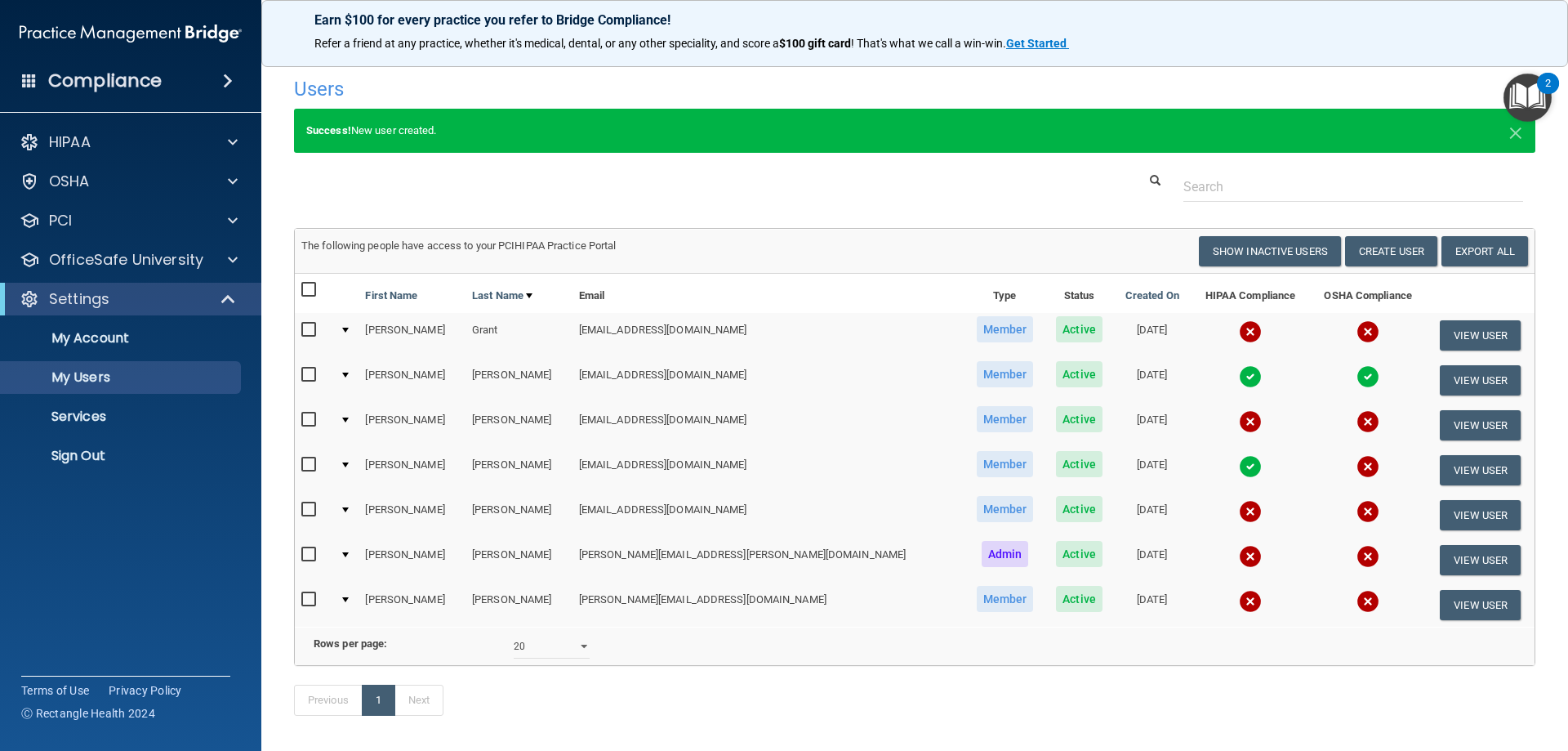
click at [309, 512] on input "checkbox" at bounding box center [311, 510] width 19 height 13
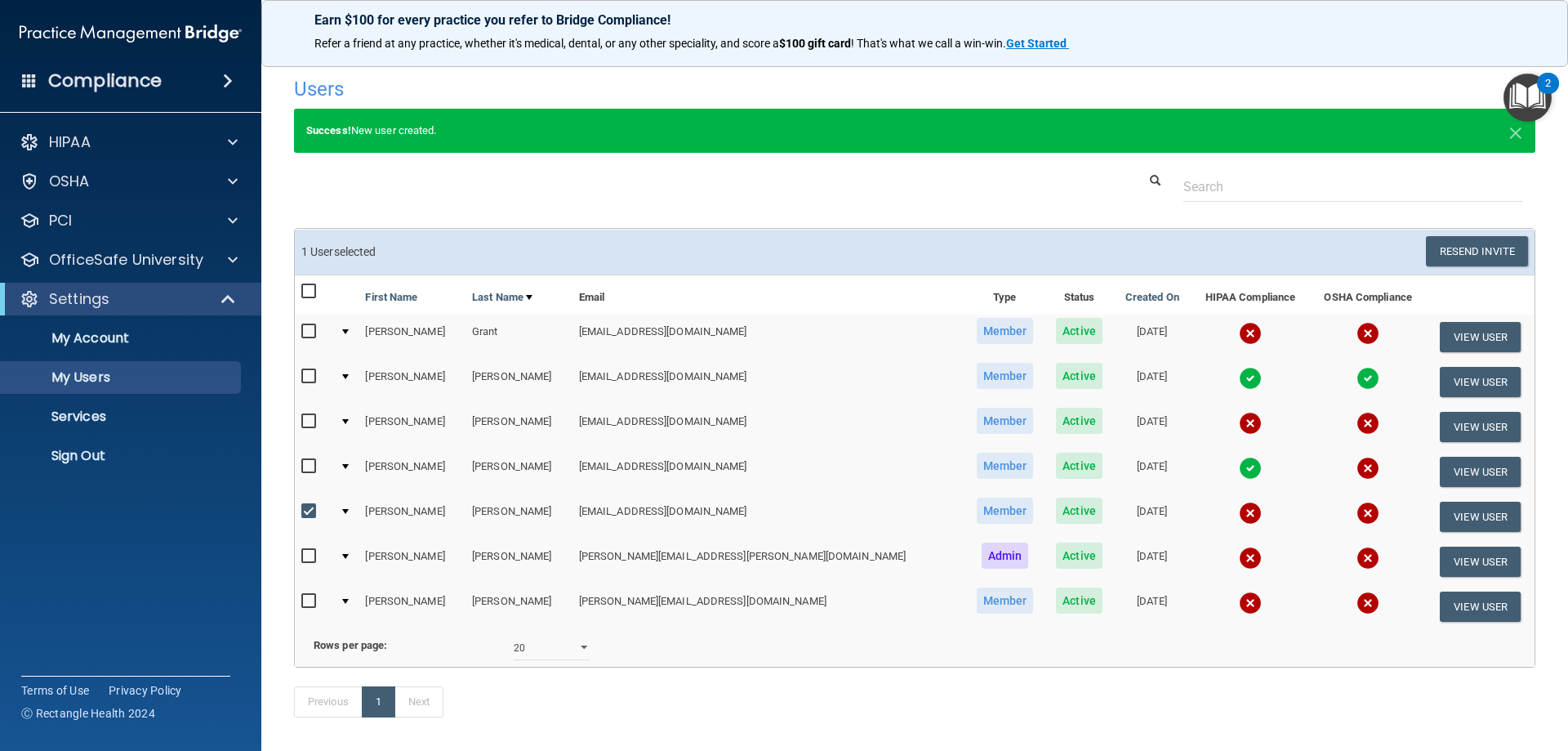
scroll to position [82, 0]
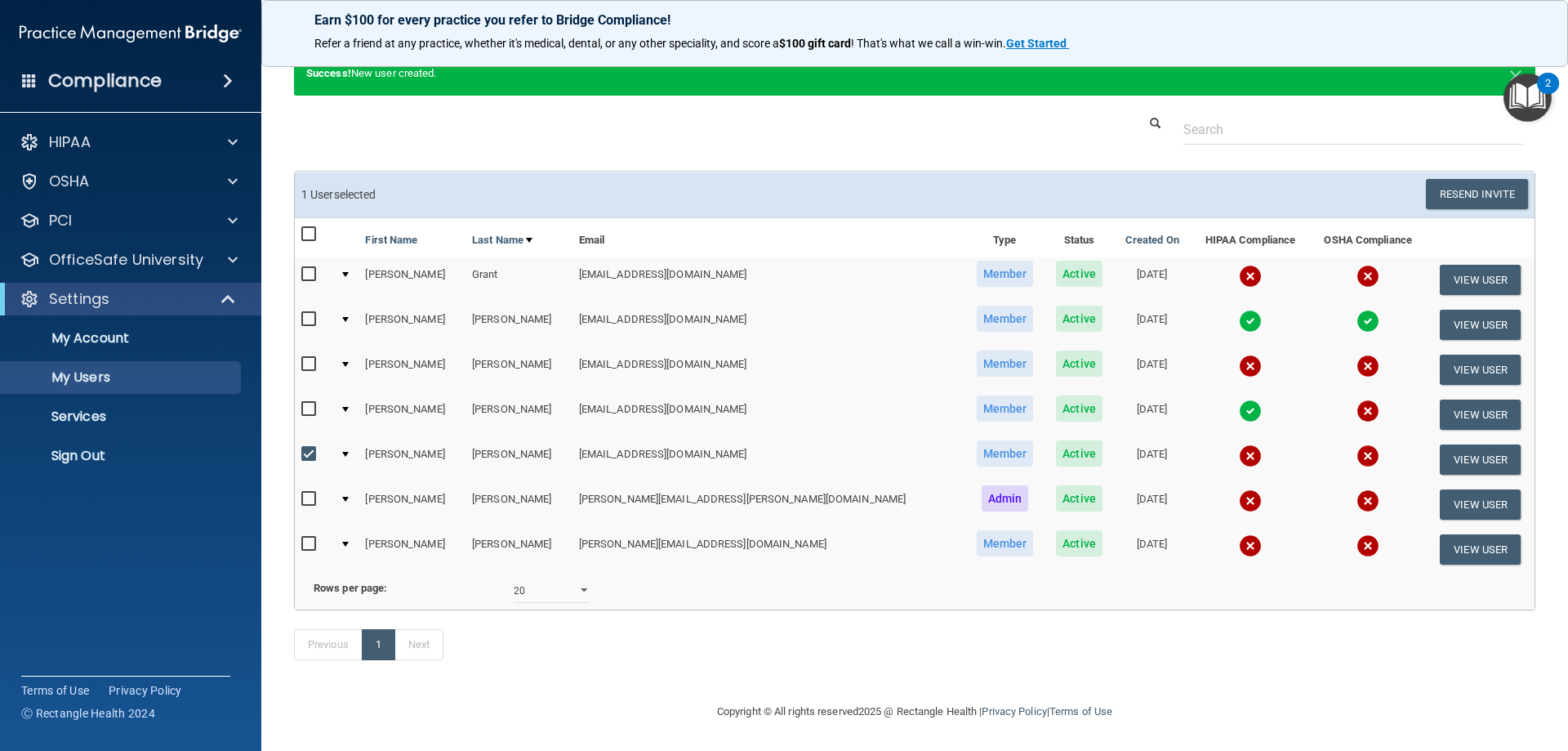
click at [311, 448] on input "checkbox" at bounding box center [311, 454] width 19 height 13
checkbox input "false"
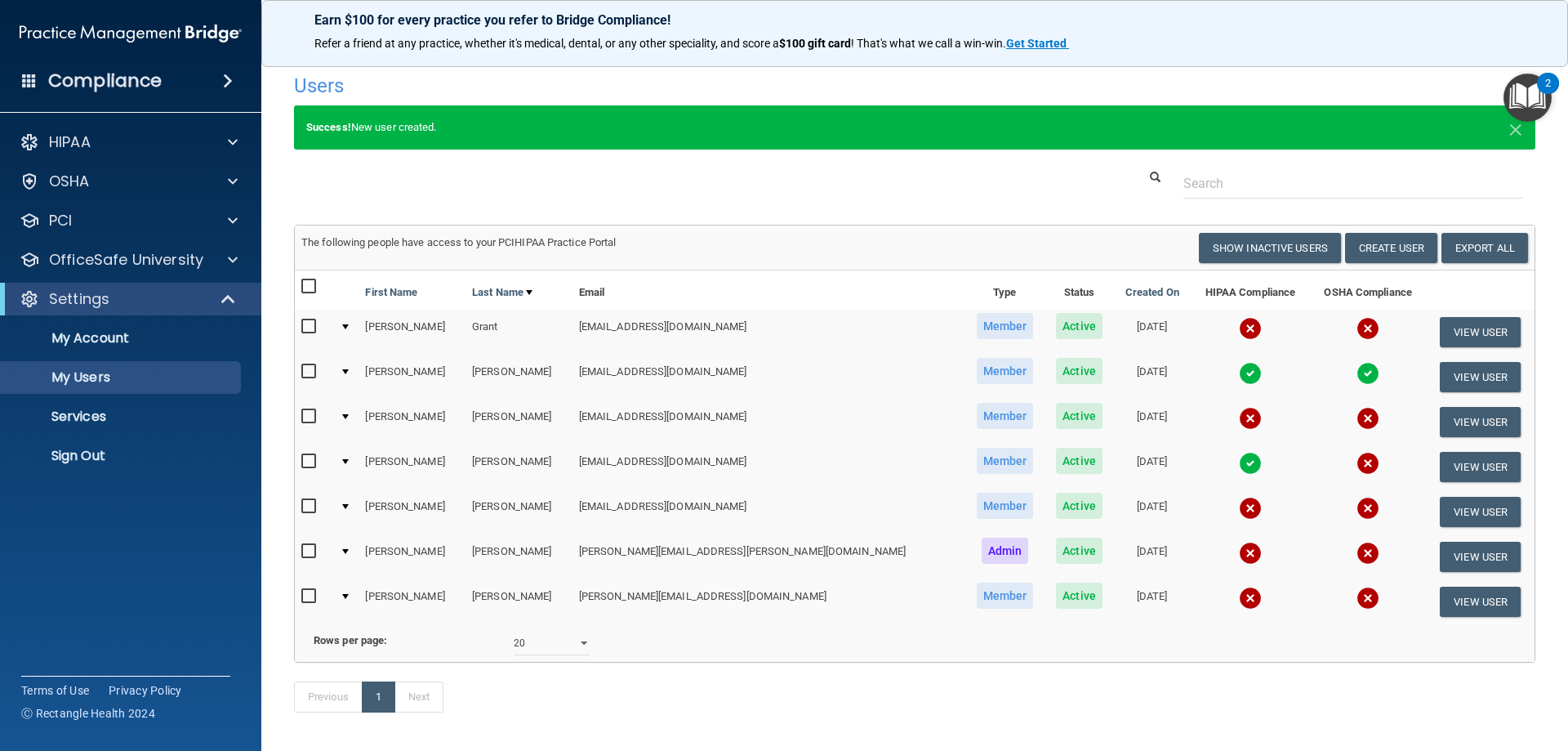
scroll to position [0, 0]
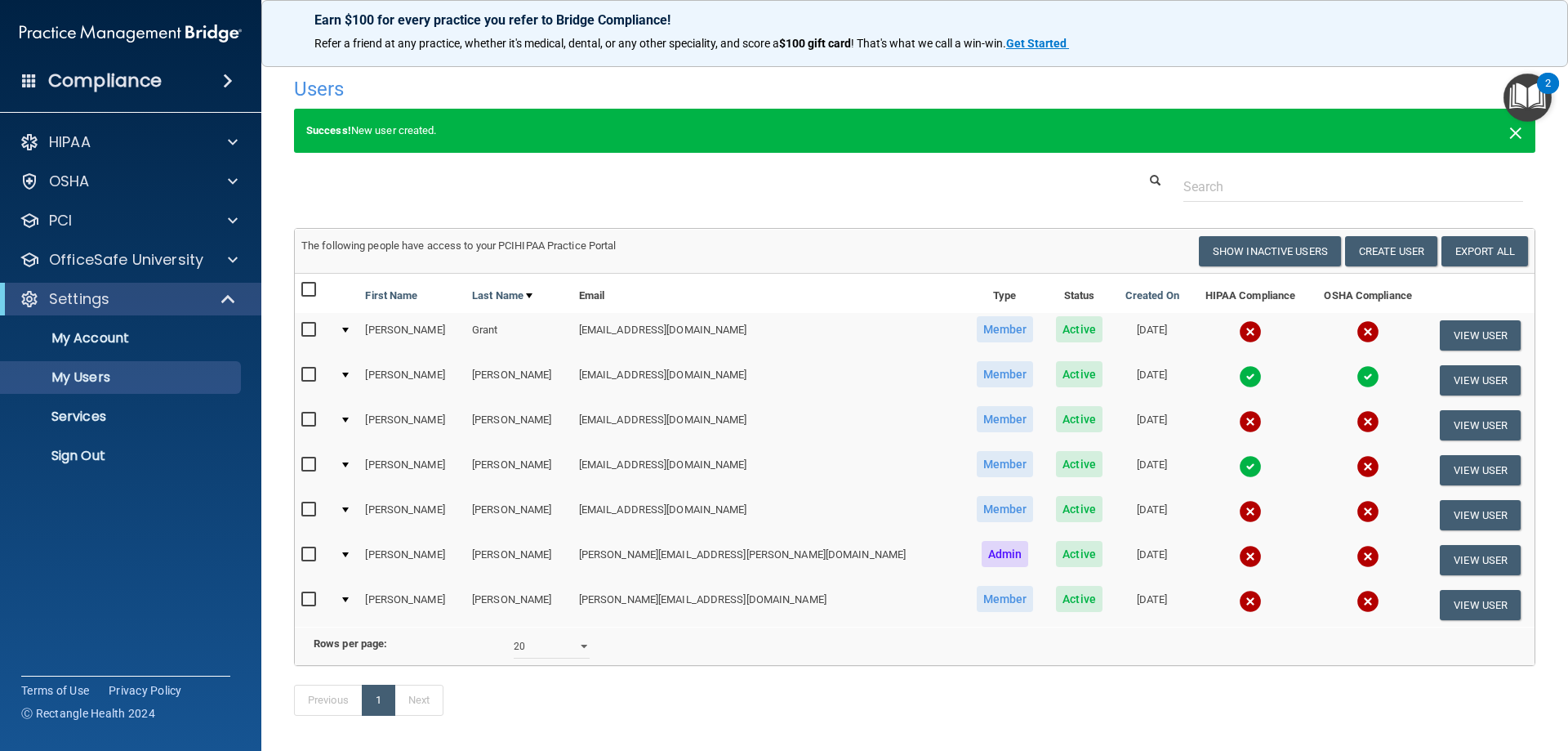
click at [1508, 129] on span "×" at bounding box center [1515, 130] width 15 height 33
select select "20"
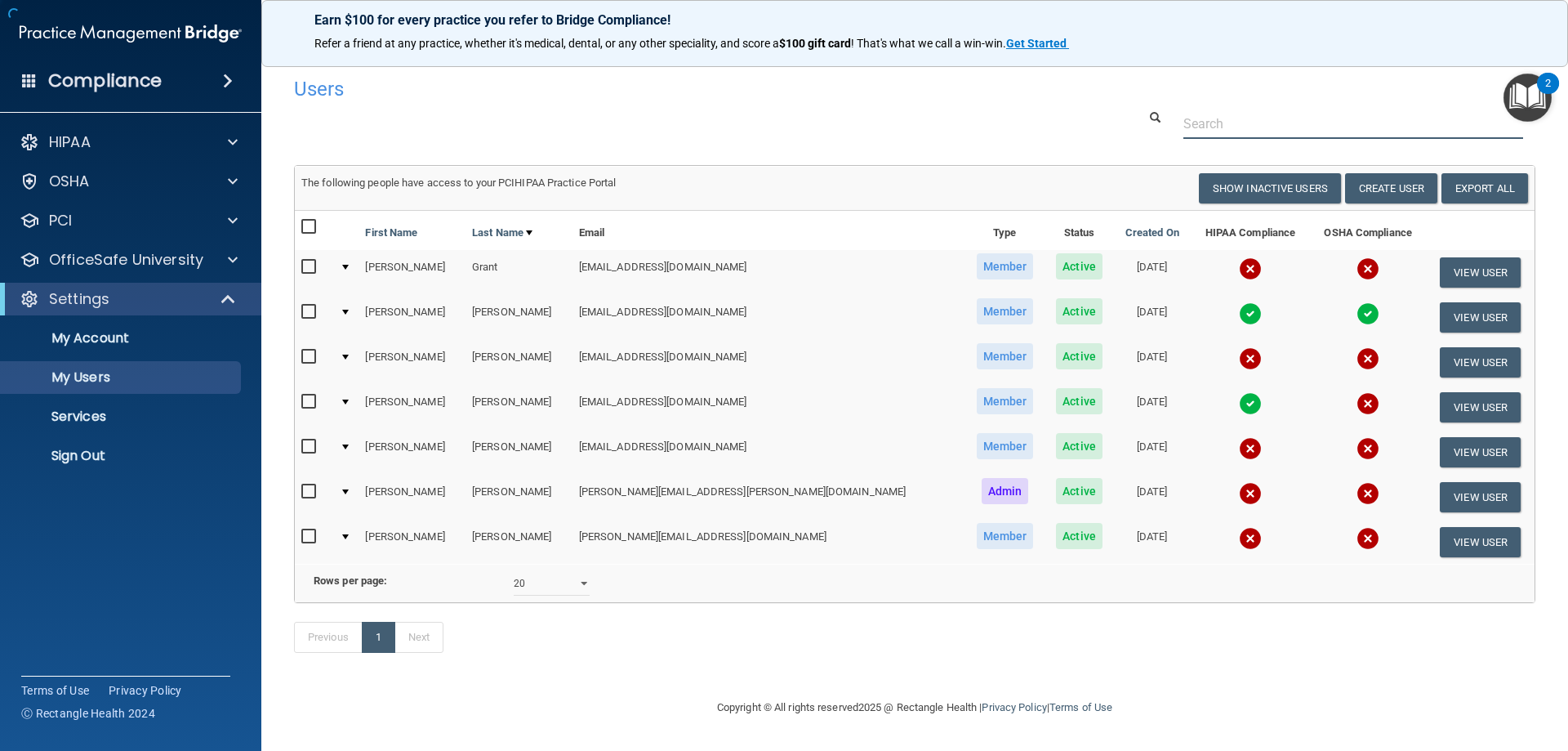
click at [1502, 130] on input "text" at bounding box center [1353, 124] width 340 height 30
click at [308, 447] on input "checkbox" at bounding box center [311, 447] width 19 height 13
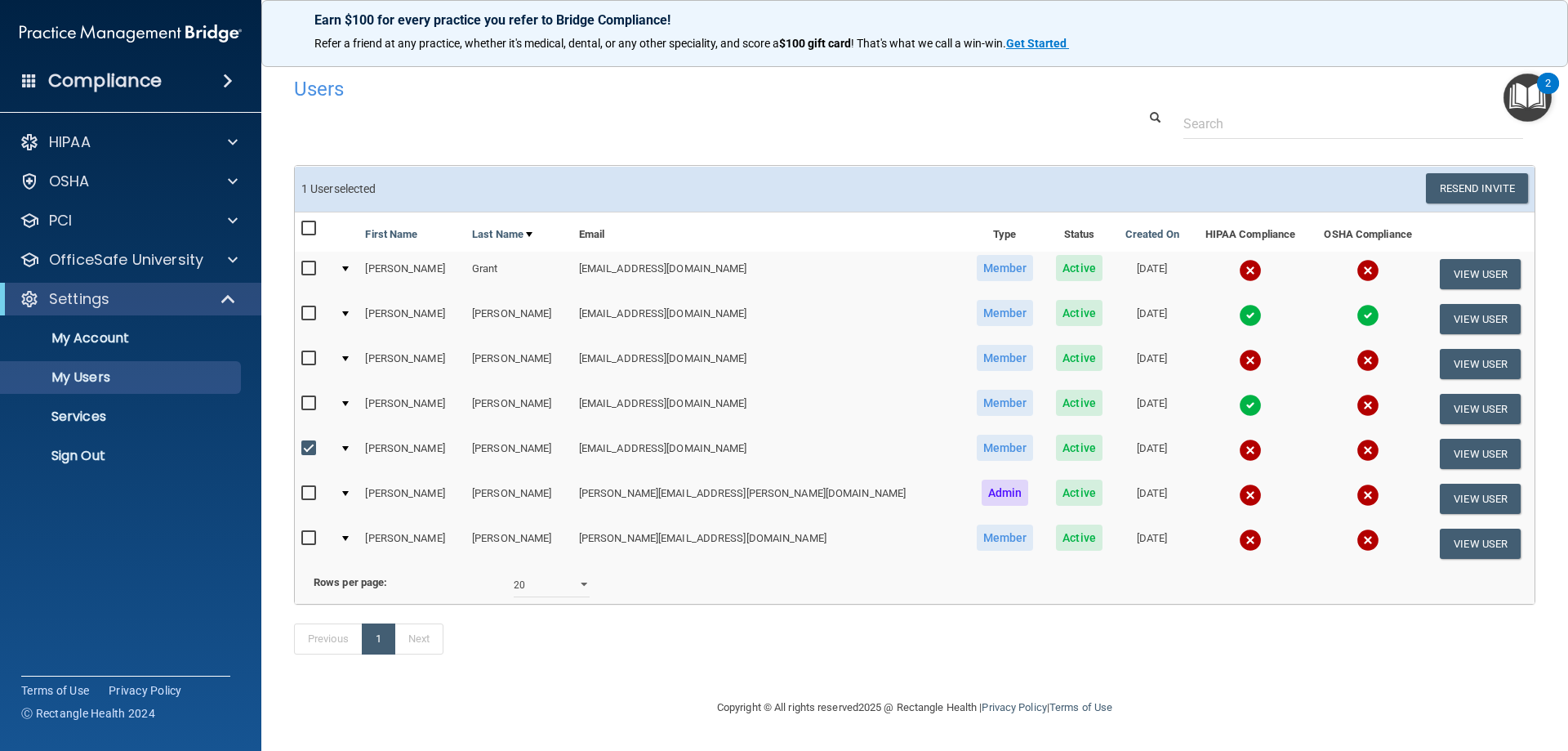
click at [304, 445] on input "checkbox" at bounding box center [311, 449] width 19 height 13
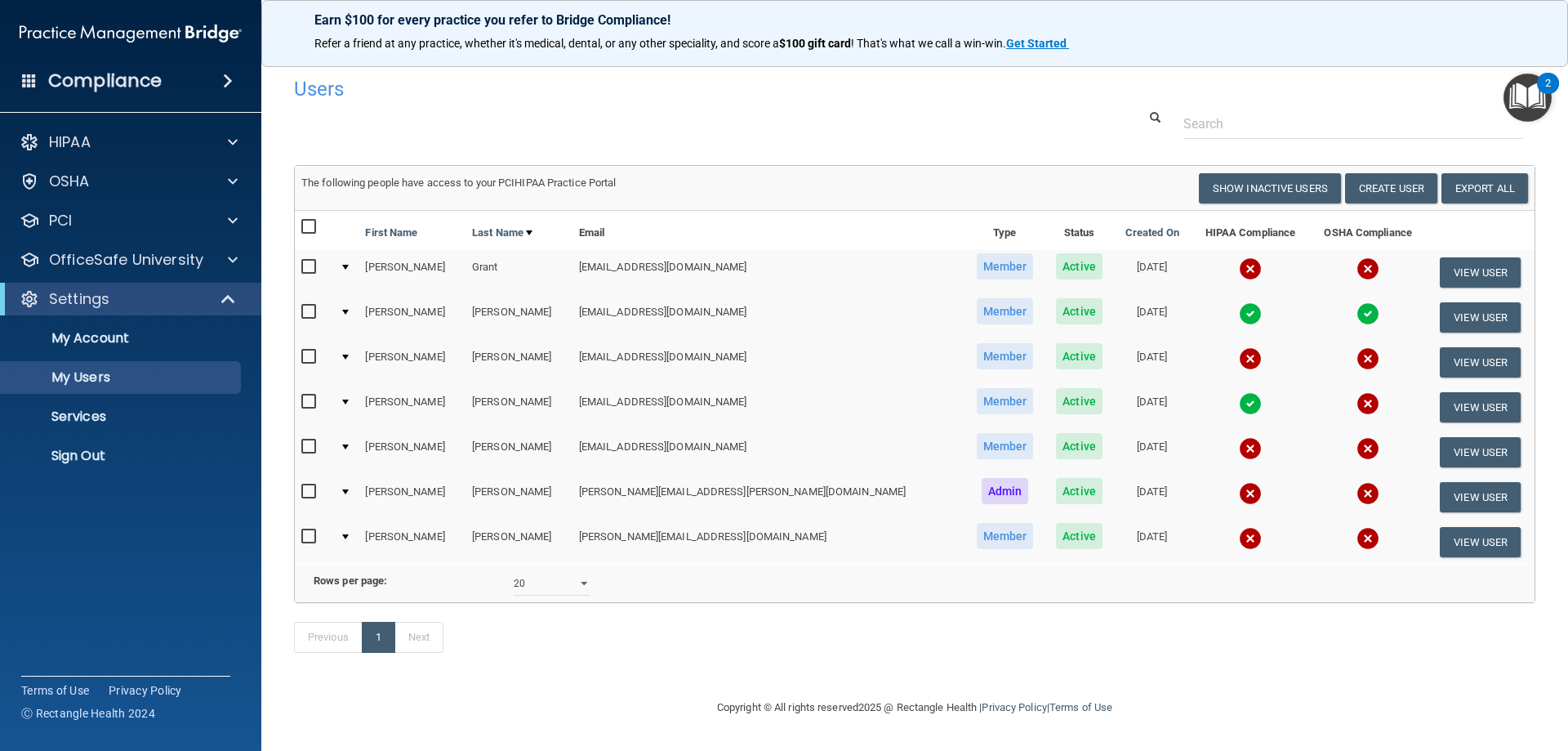
click at [311, 443] on input "checkbox" at bounding box center [311, 447] width 19 height 13
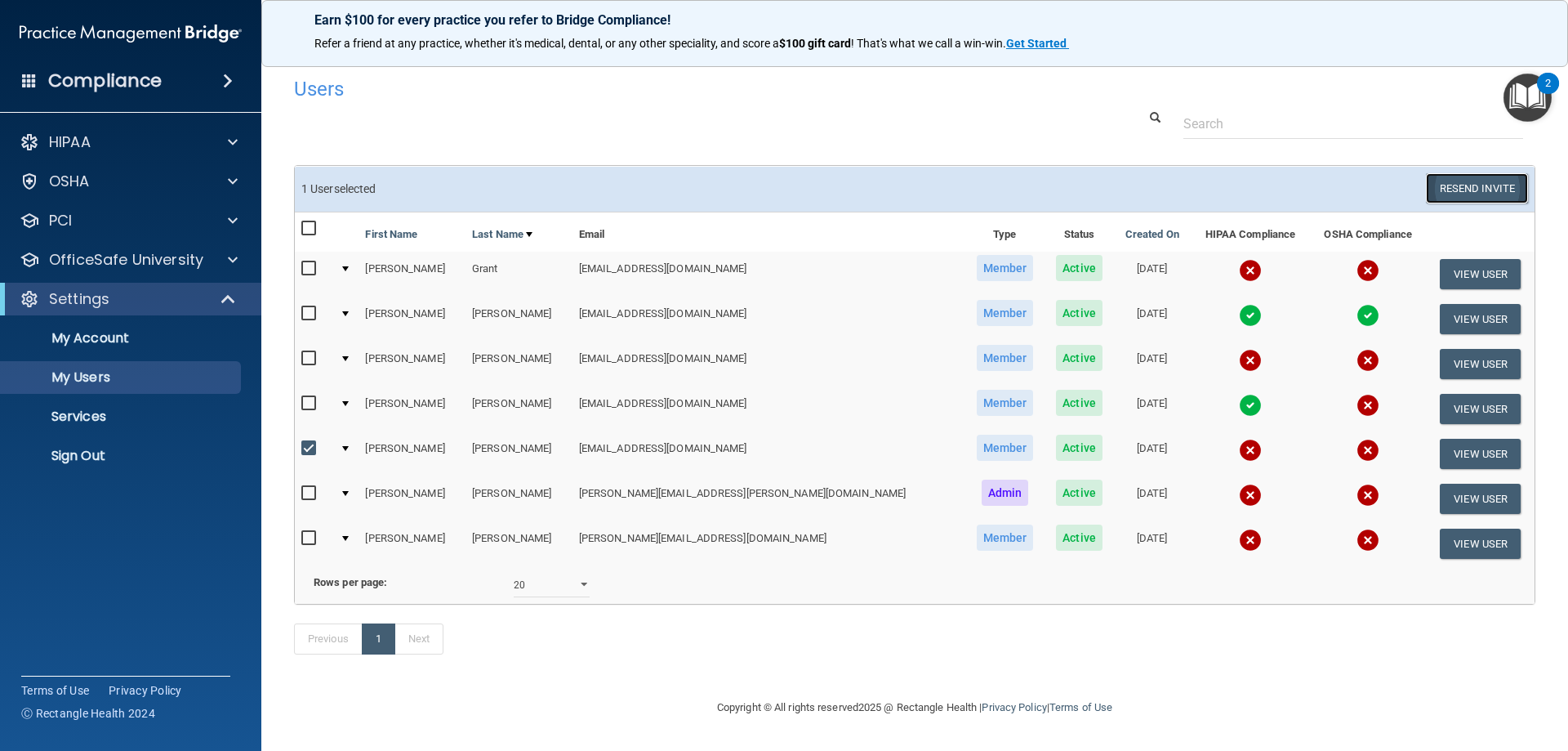
click at [1447, 186] on button "Resend Invite" at bounding box center [1476, 188] width 102 height 30
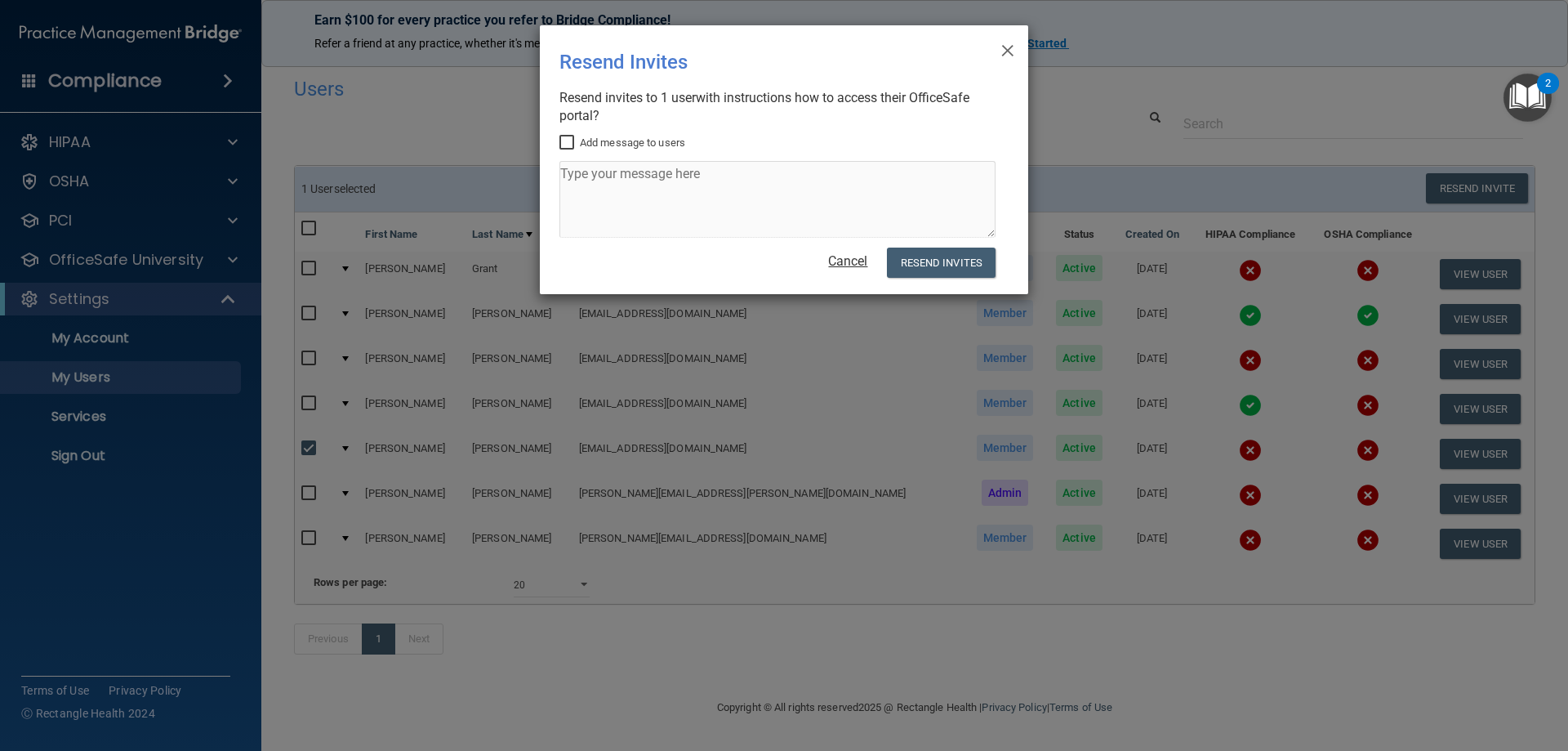
click at [847, 258] on link "Cancel" at bounding box center [847, 261] width 39 height 16
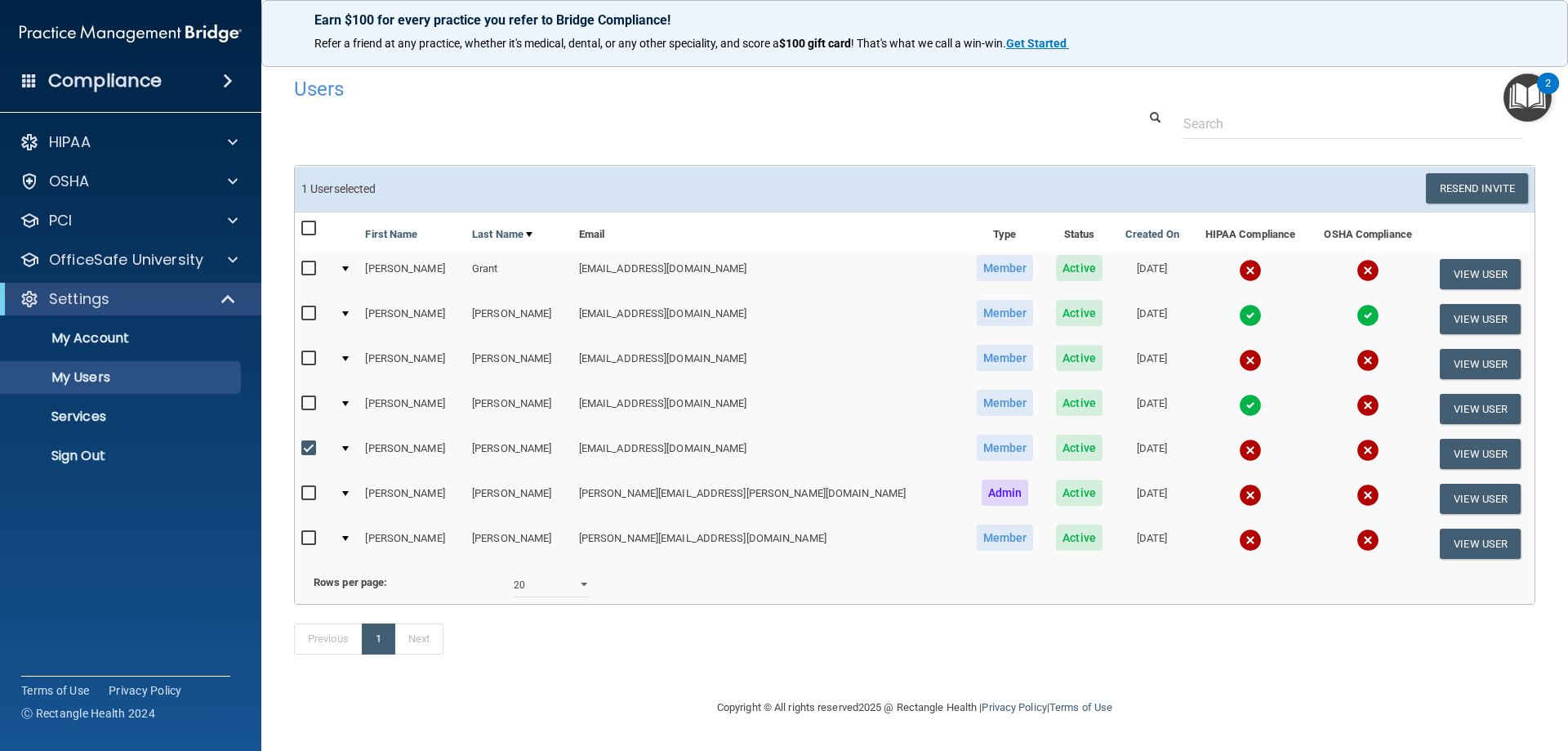
click at [302, 449] on input "checkbox" at bounding box center [311, 449] width 19 height 13
checkbox input "false"
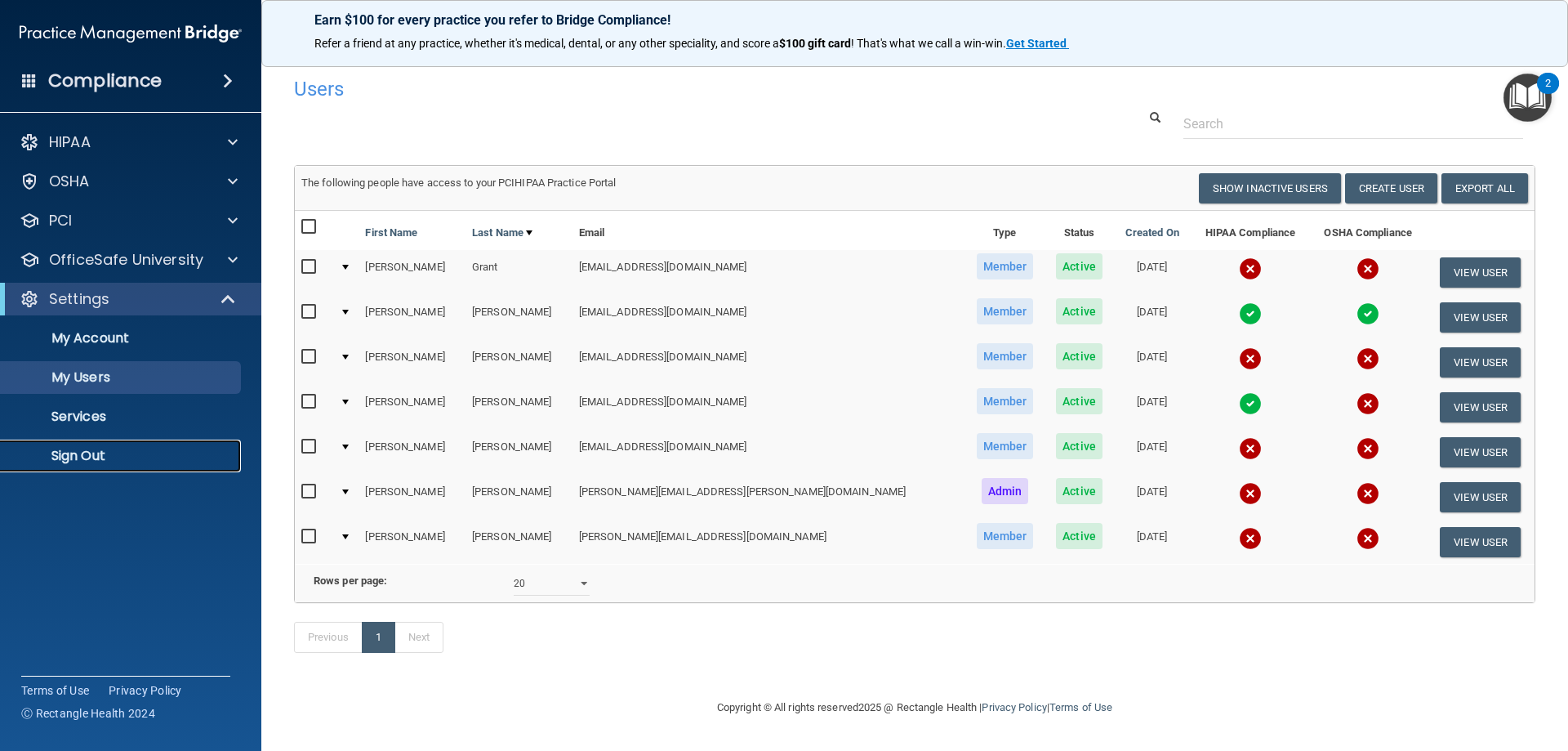
click at [93, 460] on p "Sign Out" at bounding box center [122, 455] width 223 height 16
